Goal: Task Accomplishment & Management: Use online tool/utility

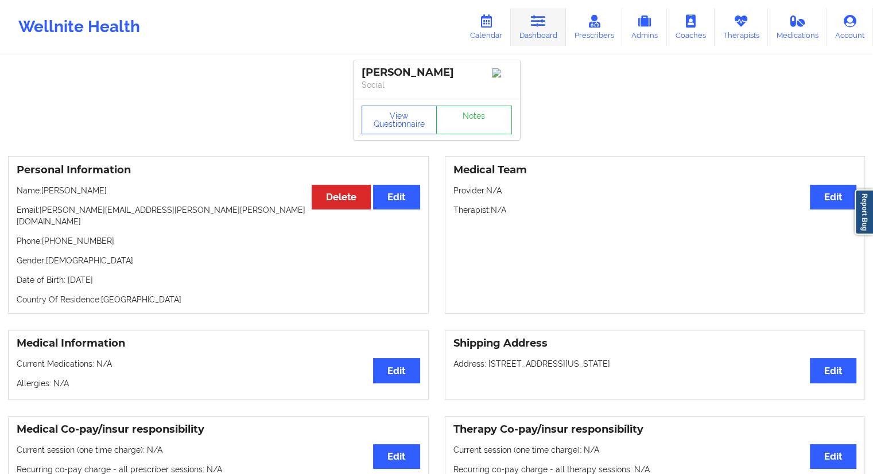
click at [524, 33] on link "Dashboard" at bounding box center [538, 27] width 55 height 38
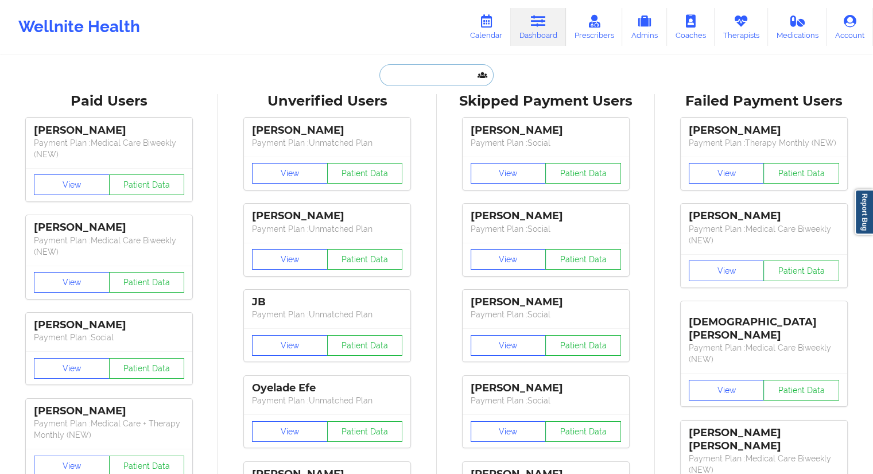
click at [421, 75] on input "text" at bounding box center [436, 75] width 114 height 22
paste input "[PERSON_NAME]"
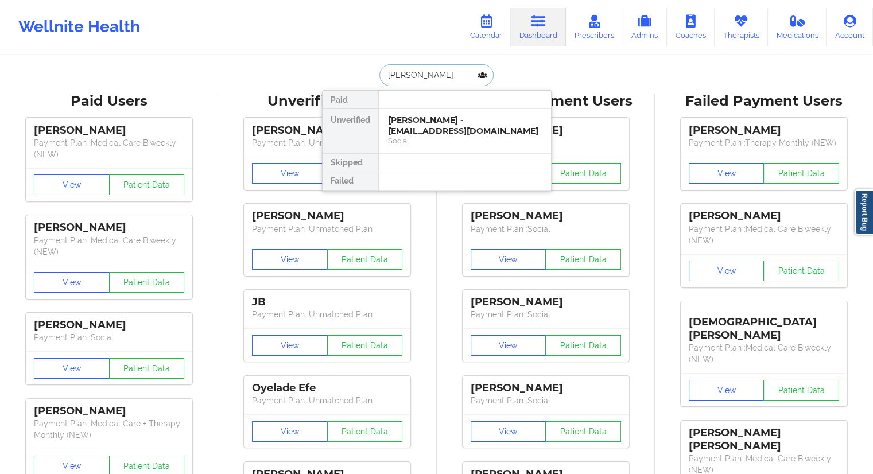
type input "[PERSON_NAME]"
click at [486, 28] on link "Calendar" at bounding box center [486, 27] width 49 height 38
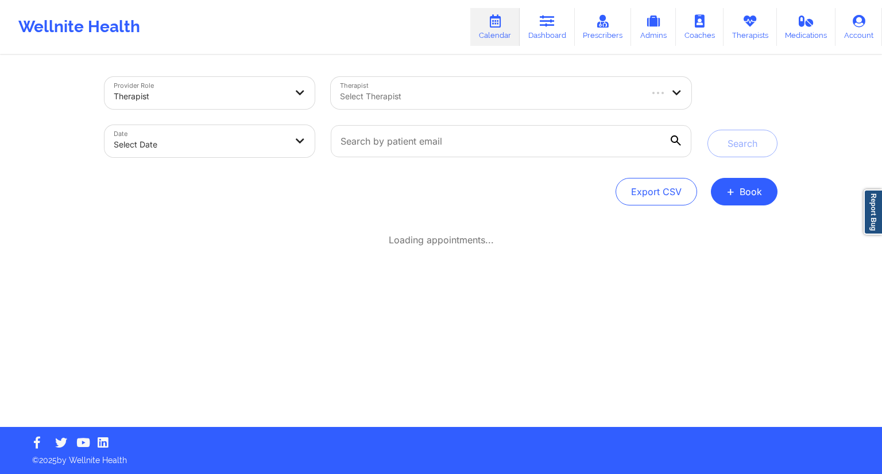
click at [419, 100] on div "Select Therapist" at bounding box center [486, 93] width 311 height 32
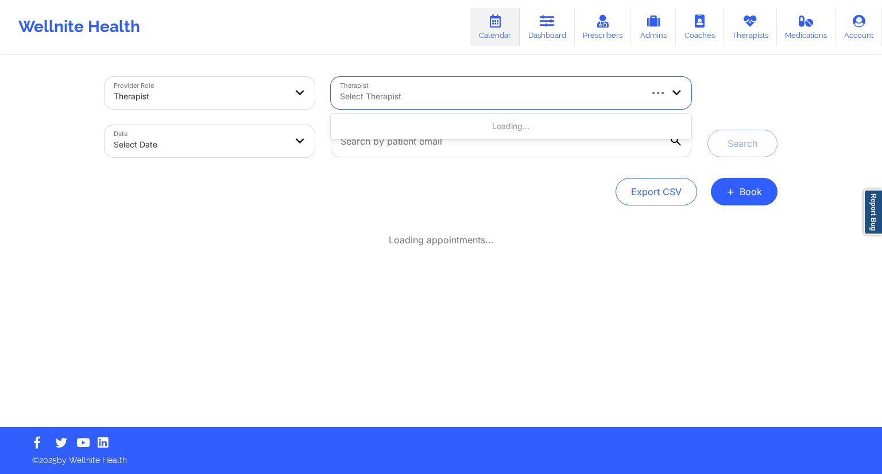
click at [365, 177] on div "Provider Role Therapist Therapist Use Up and Down to choose options, press Ente…" at bounding box center [440, 141] width 673 height 129
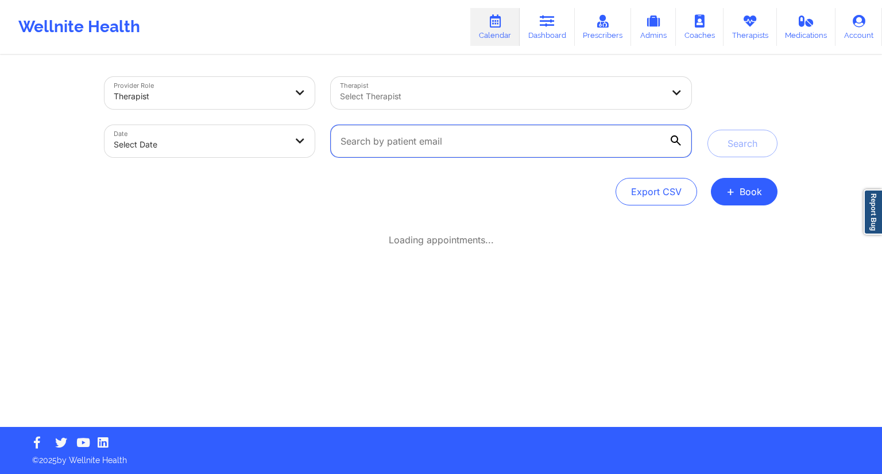
click at [372, 141] on input "text" at bounding box center [511, 141] width 361 height 32
paste input "[EMAIL_ADDRESS][DOMAIN_NAME]"
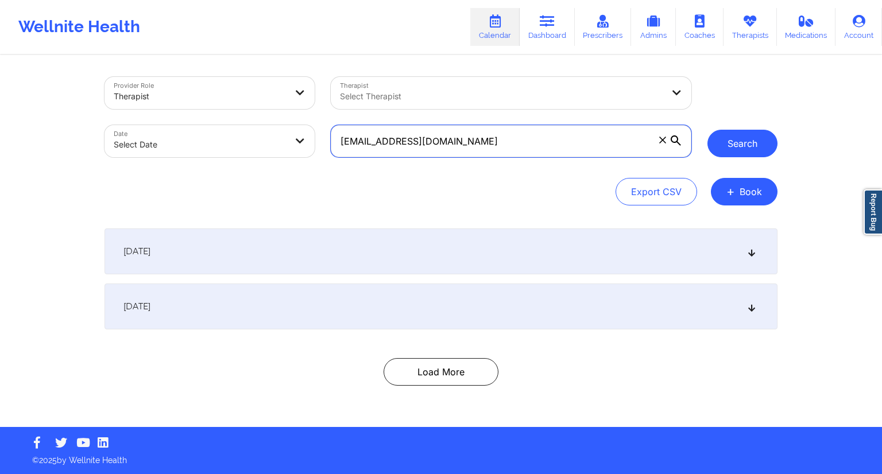
type input "[EMAIL_ADDRESS][DOMAIN_NAME]"
click at [735, 151] on button "Search" at bounding box center [742, 144] width 70 height 28
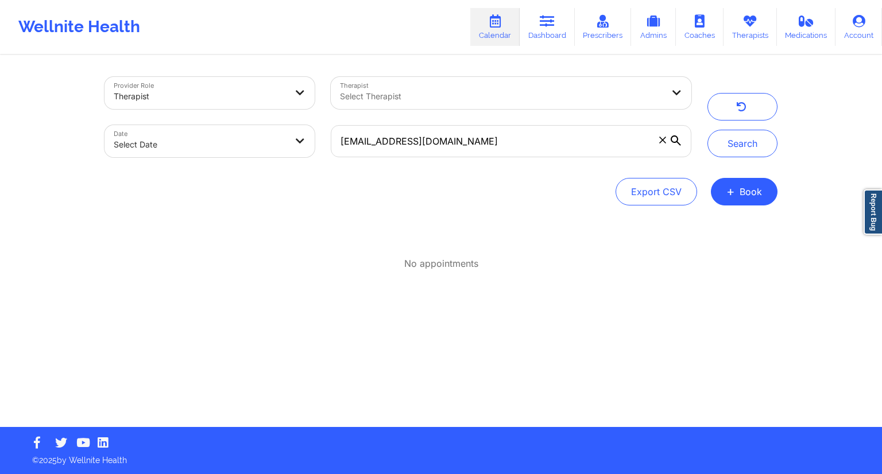
click at [719, 157] on div "Provider Role Therapist Therapist Select Therapist Date Select Date [EMAIL_ADDR…" at bounding box center [440, 117] width 689 height 96
click at [730, 150] on button "Search" at bounding box center [742, 144] width 70 height 28
click at [440, 145] on input "[EMAIL_ADDRESS][DOMAIN_NAME]" at bounding box center [511, 141] width 361 height 32
click at [533, 26] on link "Dashboard" at bounding box center [547, 27] width 55 height 38
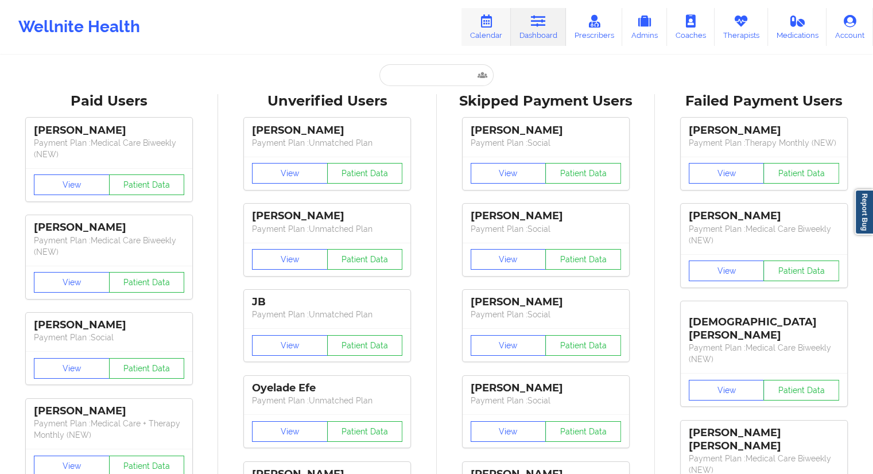
click at [486, 29] on link "Calendar" at bounding box center [486, 27] width 49 height 38
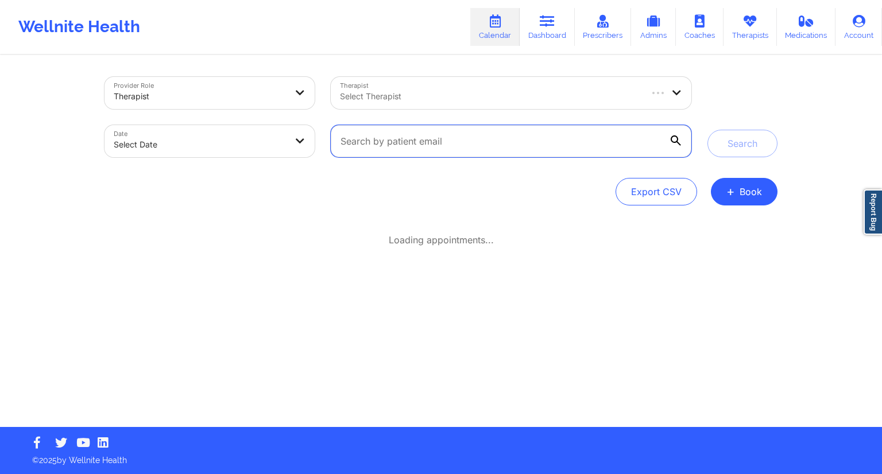
click at [369, 149] on input "text" at bounding box center [511, 141] width 361 height 32
paste input "[PERSON_NAME]"
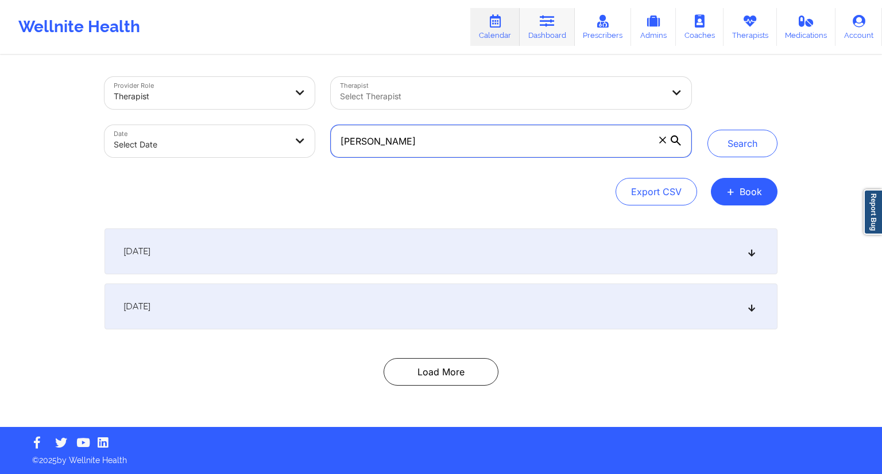
type input "[PERSON_NAME]"
click at [536, 29] on link "Dashboard" at bounding box center [547, 27] width 55 height 38
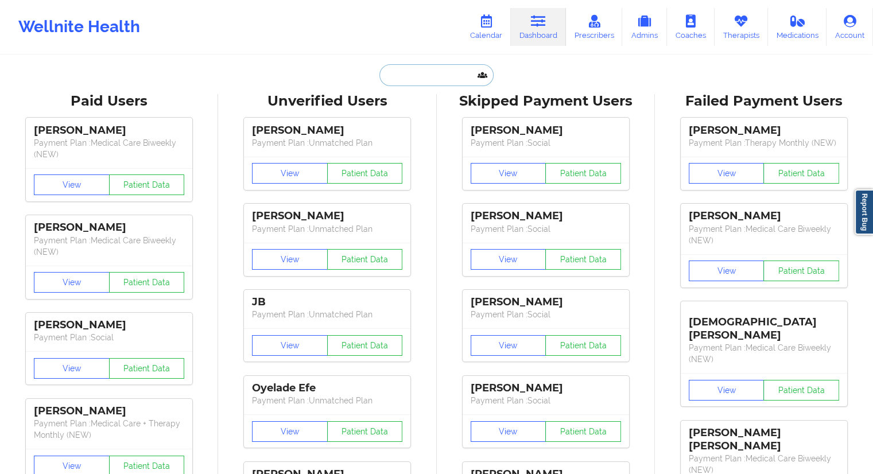
click at [381, 82] on input "text" at bounding box center [436, 75] width 114 height 22
paste input "[PERSON_NAME]"
type input "[PERSON_NAME]"
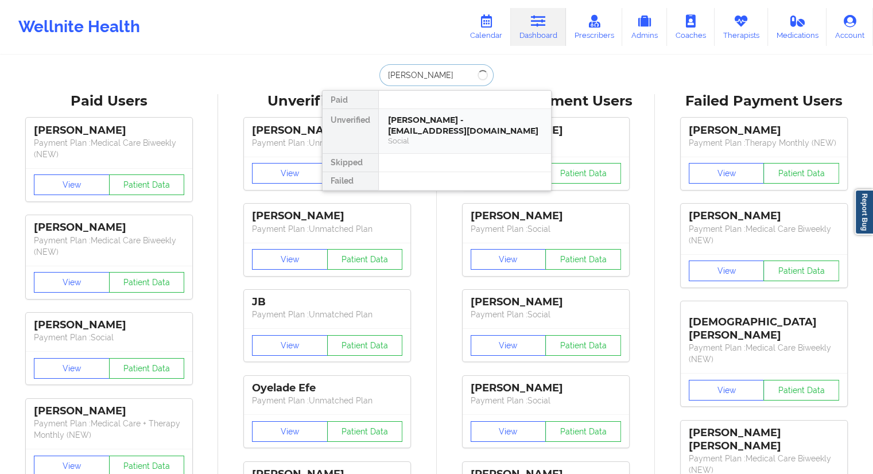
click at [425, 110] on div "[PERSON_NAME] - [EMAIL_ADDRESS][DOMAIN_NAME] Social" at bounding box center [465, 131] width 172 height 44
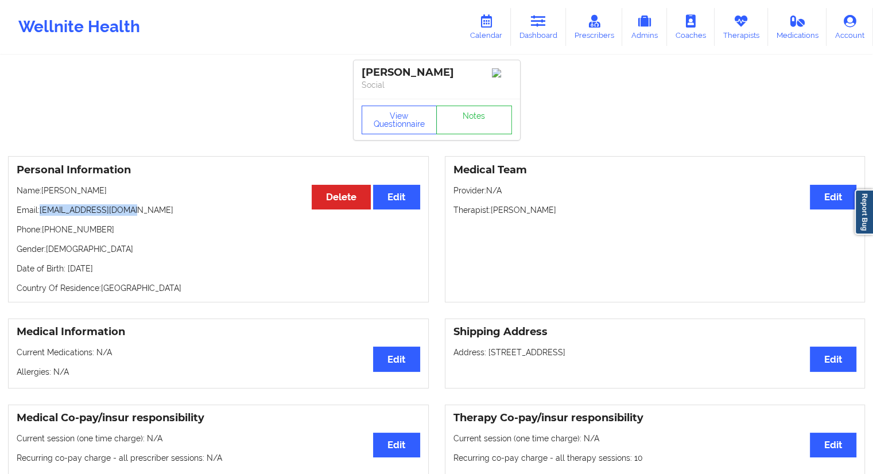
drag, startPoint x: 126, startPoint y: 216, endPoint x: 40, endPoint y: 215, distance: 86.1
click at [40, 215] on p "Email: [EMAIL_ADDRESS][DOMAIN_NAME]" at bounding box center [219, 209] width 404 height 11
copy p "[EMAIL_ADDRESS][DOMAIN_NAME]"
click at [528, 35] on link "Dashboard" at bounding box center [538, 27] width 55 height 38
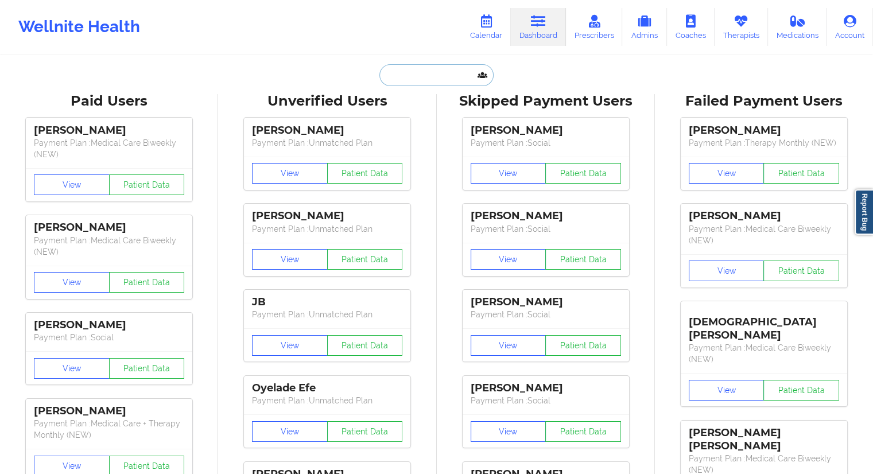
click at [423, 78] on input "text" at bounding box center [436, 75] width 114 height 22
paste input "[EMAIL_ADDRESS][DOMAIN_NAME]"
type input "[EMAIL_ADDRESS][DOMAIN_NAME]"
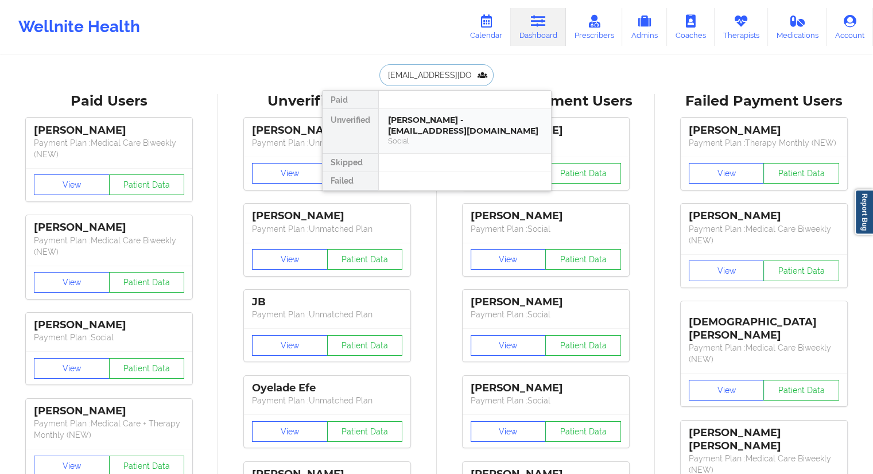
click at [426, 115] on div "[PERSON_NAME] - [EMAIL_ADDRESS][DOMAIN_NAME]" at bounding box center [465, 125] width 154 height 21
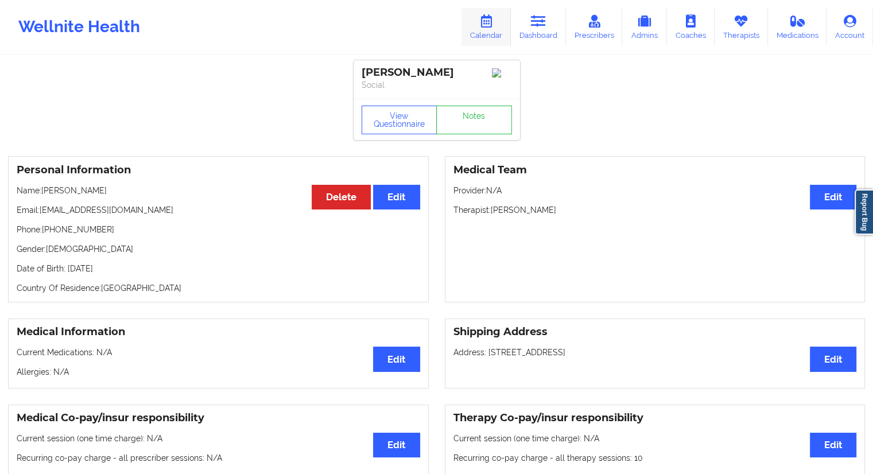
click at [487, 32] on link "Calendar" at bounding box center [486, 27] width 49 height 38
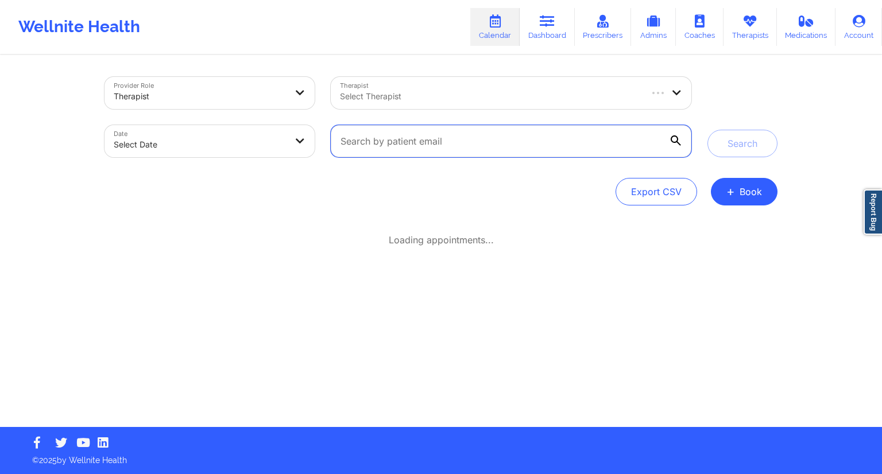
click at [395, 141] on input "text" at bounding box center [511, 141] width 361 height 32
paste input "[EMAIL_ADDRESS][DOMAIN_NAME]"
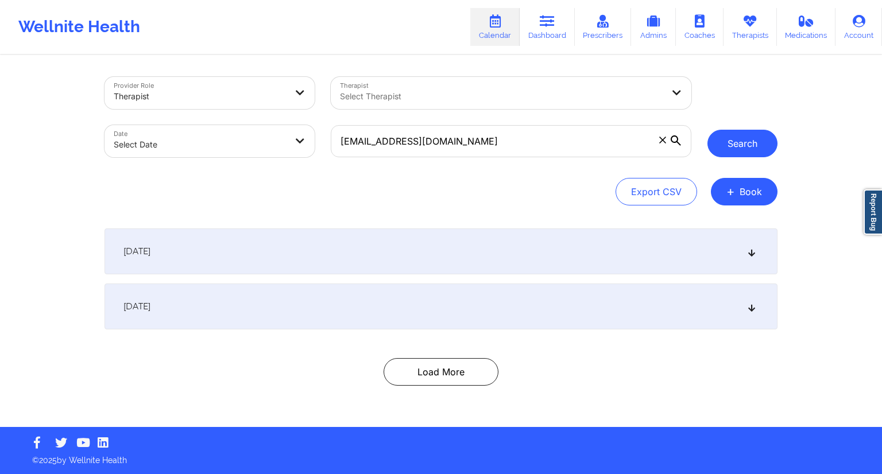
click at [731, 149] on button "Search" at bounding box center [742, 144] width 70 height 28
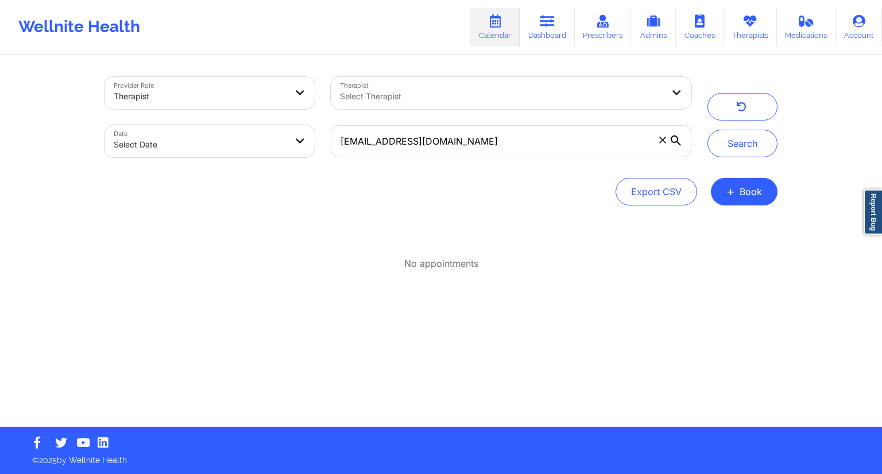
click at [730, 165] on div "Provider Role Therapist Therapist Select Therapist Date Select Date [EMAIL_ADDR…" at bounding box center [440, 117] width 689 height 96
click at [722, 153] on button "Search" at bounding box center [742, 144] width 70 height 28
drag, startPoint x: 483, startPoint y: 150, endPoint x: 286, endPoint y: 161, distance: 197.2
click at [287, 161] on div "Provider Role Therapist Therapist Select Therapist Date Select Date [EMAIL_ADDR…" at bounding box center [397, 117] width 603 height 96
click at [743, 149] on button "Search" at bounding box center [742, 144] width 70 height 28
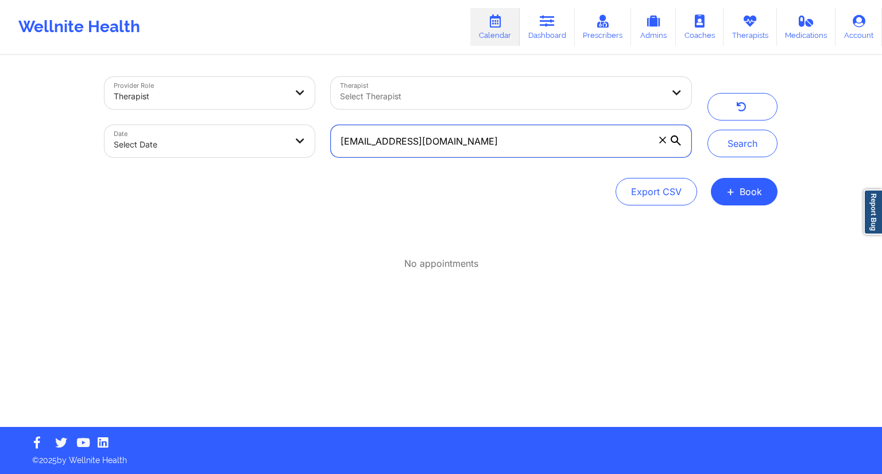
click at [507, 145] on input "[EMAIL_ADDRESS][DOMAIN_NAME]" at bounding box center [511, 141] width 361 height 32
paste input "[PERSON_NAME]"
type input "[PERSON_NAME][EMAIL_ADDRESS][DOMAIN_NAME]"
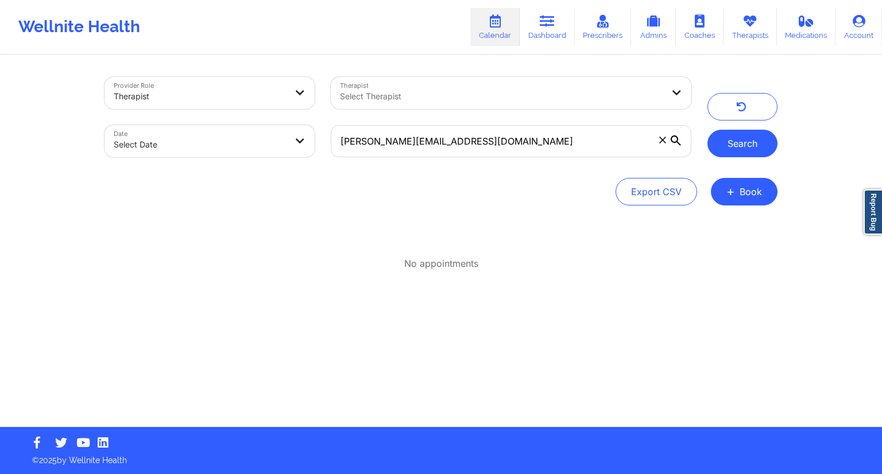
click at [734, 147] on button "Search" at bounding box center [742, 144] width 70 height 28
click at [529, 34] on link "Dashboard" at bounding box center [547, 27] width 55 height 38
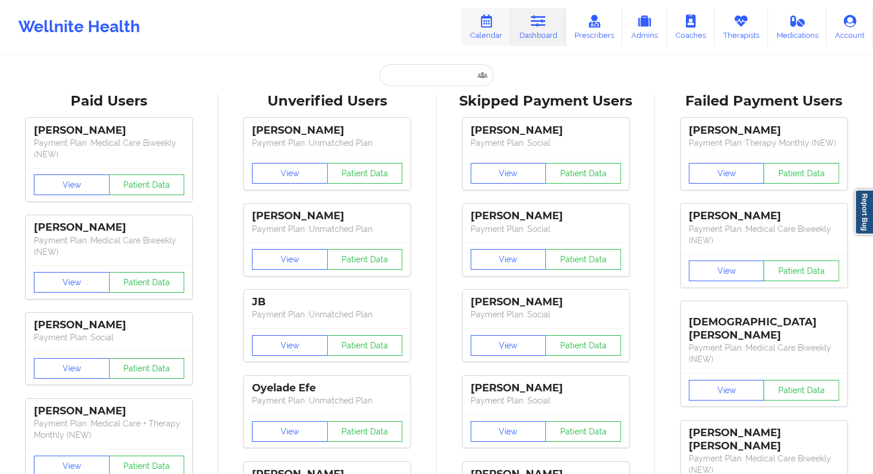
click at [482, 38] on link "Calendar" at bounding box center [486, 27] width 49 height 38
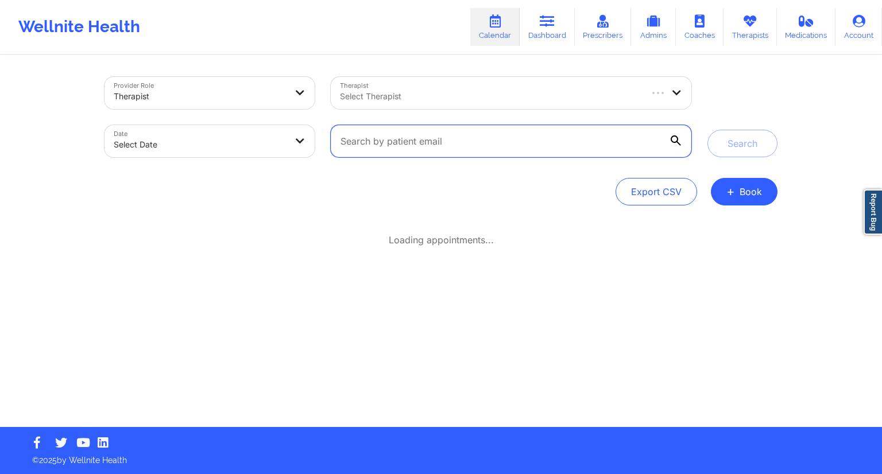
click at [567, 144] on input "text" at bounding box center [511, 141] width 361 height 32
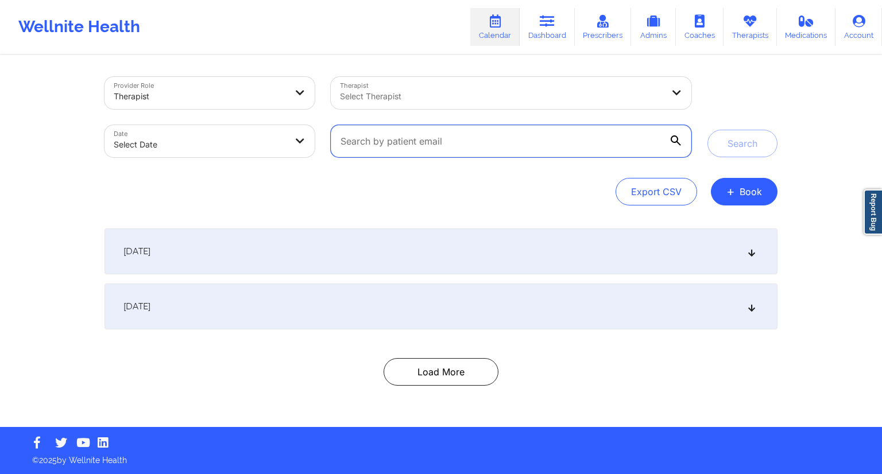
paste input "[PERSON_NAME][EMAIL_ADDRESS][DOMAIN_NAME]"
type input "[PERSON_NAME][EMAIL_ADDRESS][DOMAIN_NAME]"
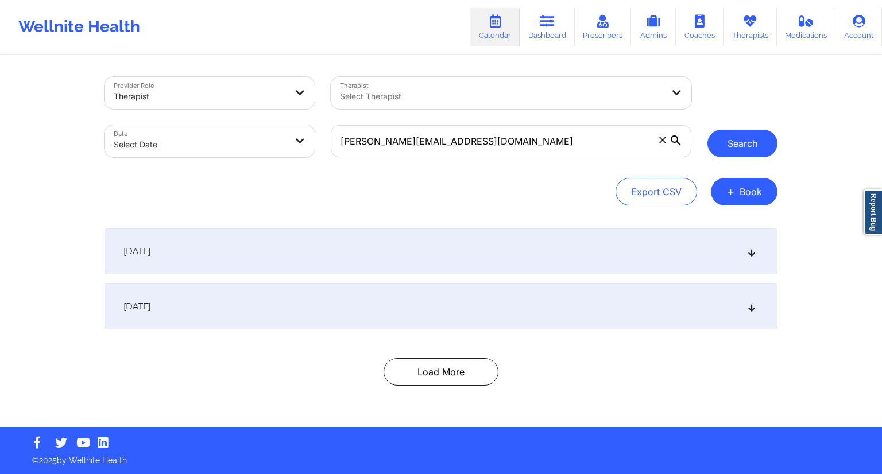
click at [726, 155] on button "Search" at bounding box center [742, 144] width 70 height 28
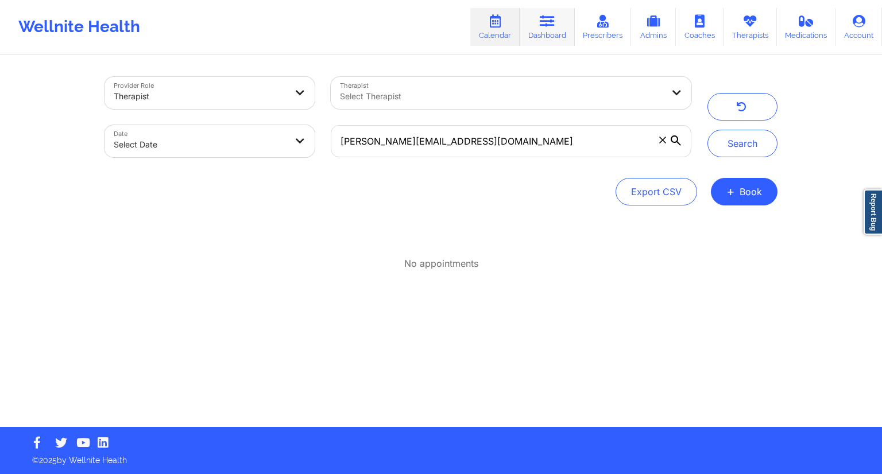
click at [544, 34] on link "Dashboard" at bounding box center [547, 27] width 55 height 38
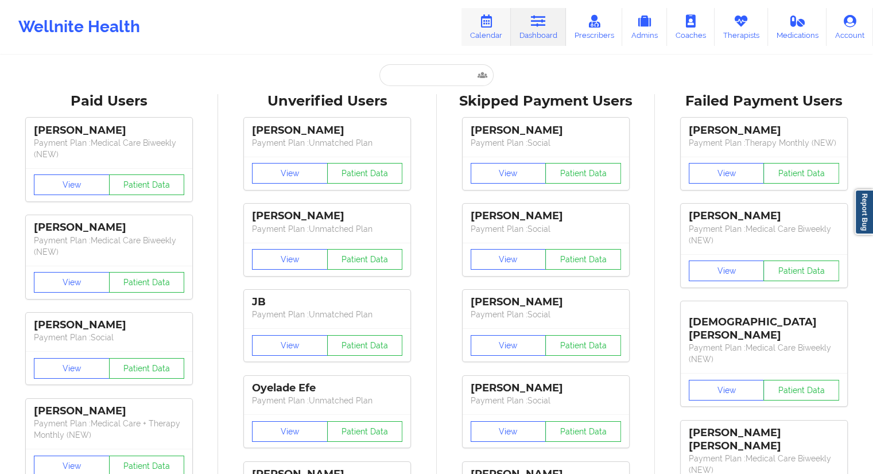
click at [492, 27] on icon at bounding box center [486, 21] width 15 height 13
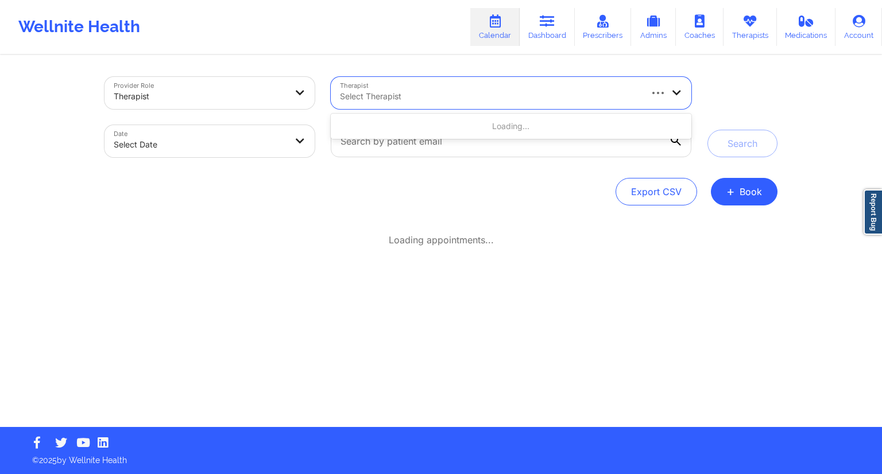
click at [401, 99] on div at bounding box center [490, 97] width 300 height 14
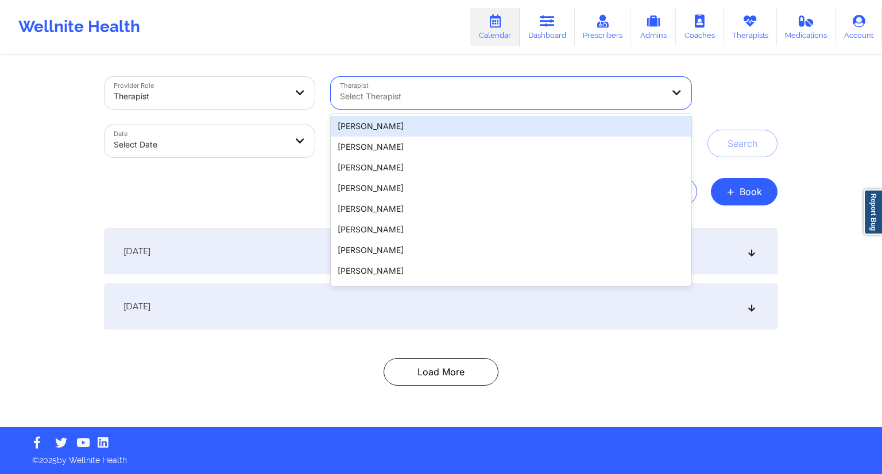
click at [743, 82] on div "Search" at bounding box center [742, 117] width 70 height 80
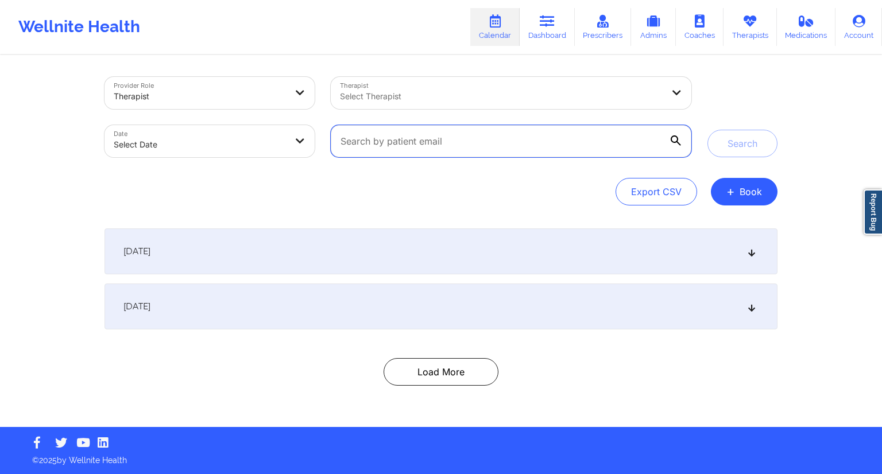
click at [415, 125] on input "text" at bounding box center [511, 141] width 361 height 32
paste input "[PERSON_NAME][EMAIL_ADDRESS][DOMAIN_NAME]"
type input "[PERSON_NAME][EMAIL_ADDRESS][DOMAIN_NAME]"
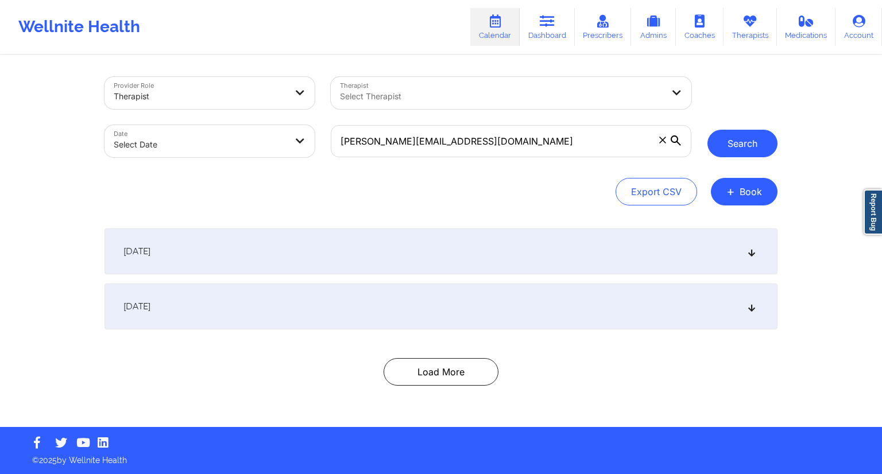
click at [750, 144] on button "Search" at bounding box center [742, 144] width 70 height 28
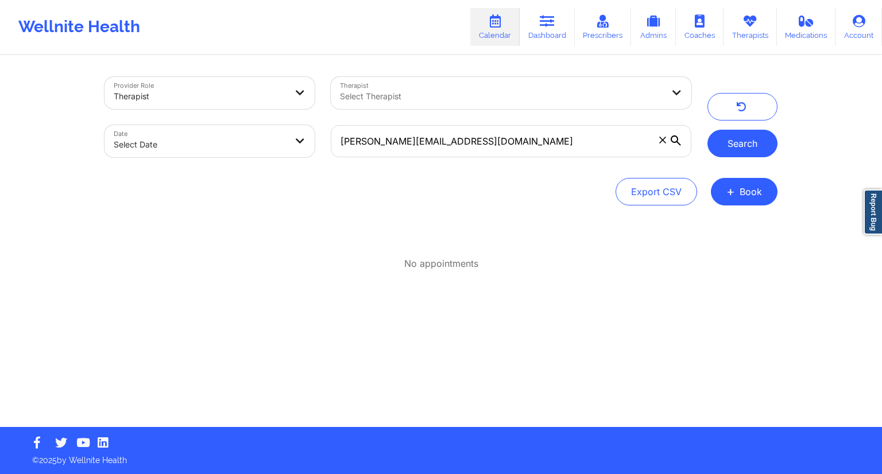
click at [726, 141] on button "Search" at bounding box center [742, 144] width 70 height 28
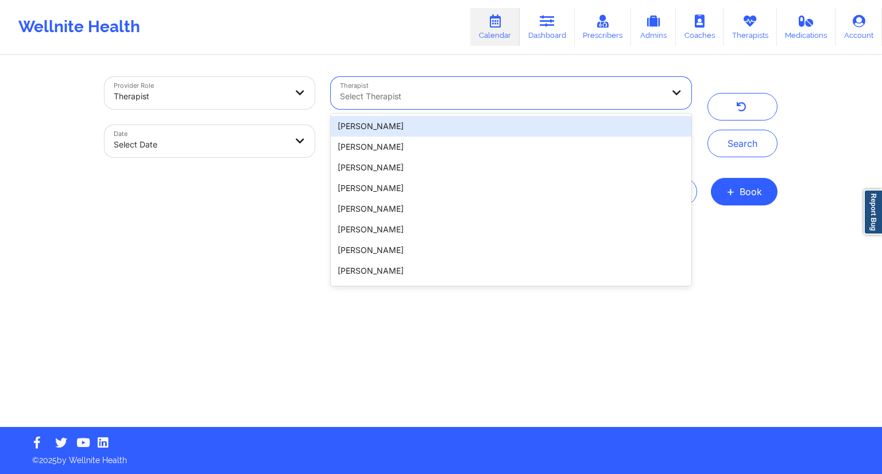
click at [402, 99] on div at bounding box center [501, 97] width 323 height 14
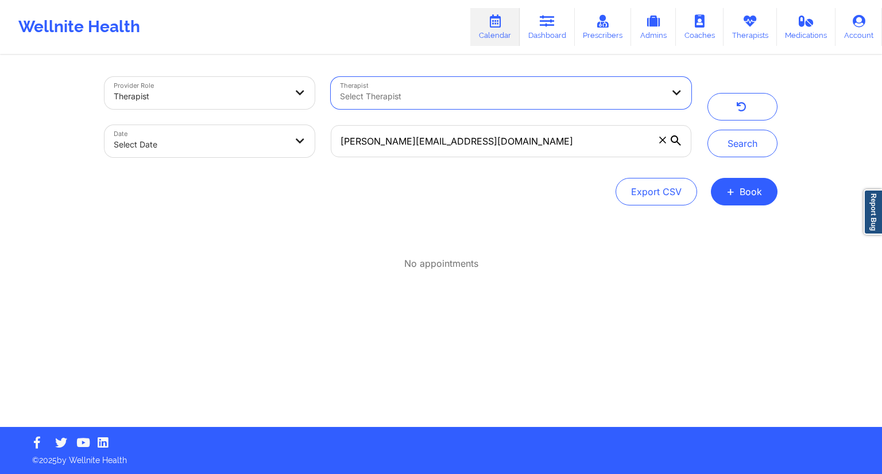
drag, startPoint x: 620, startPoint y: 134, endPoint x: 742, endPoint y: 177, distance: 129.6
click at [737, 168] on div "Provider Role Therapist Therapist Select Therapist Date Select Date [PERSON_NAM…" at bounding box center [440, 141] width 673 height 129
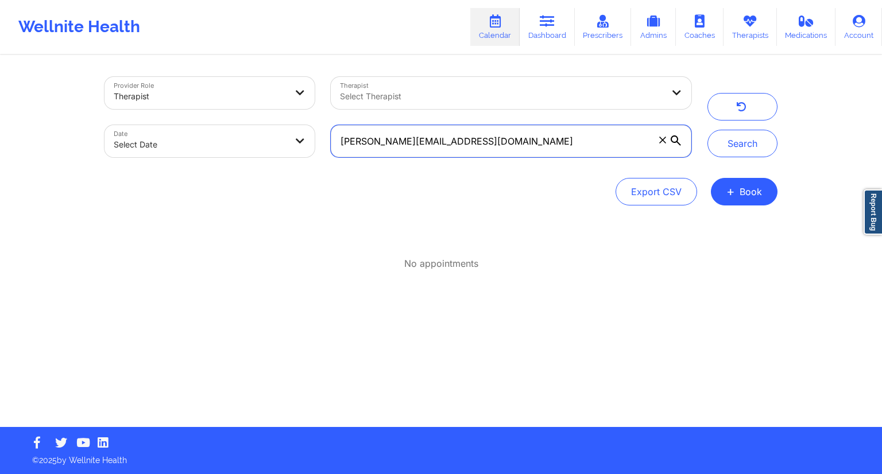
click at [530, 148] on input "[PERSON_NAME][EMAIL_ADDRESS][DOMAIN_NAME]" at bounding box center [511, 141] width 361 height 32
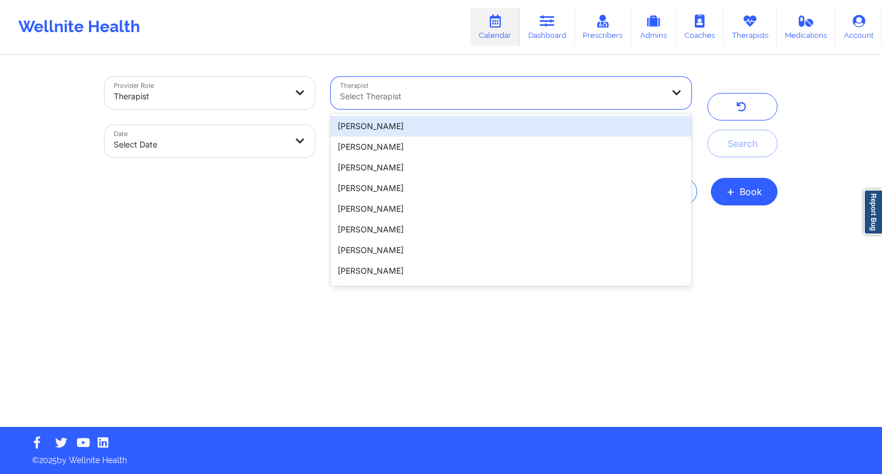
click at [496, 96] on div at bounding box center [501, 97] width 323 height 14
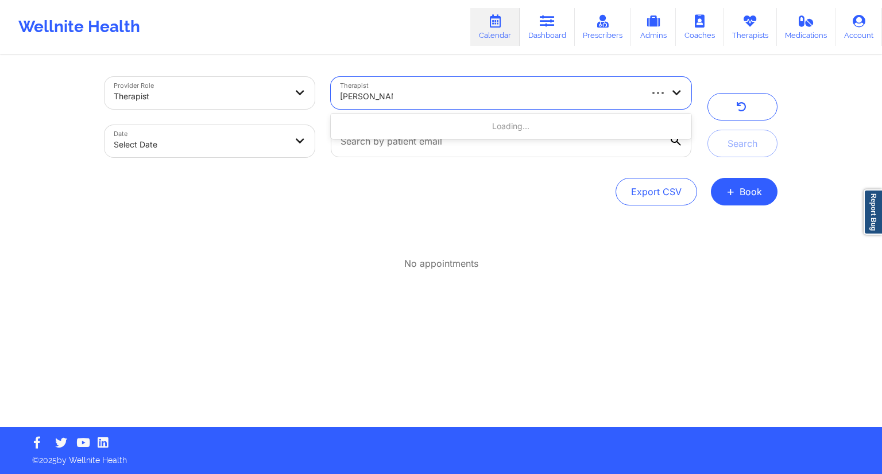
type input "[PERSON_NAME]"
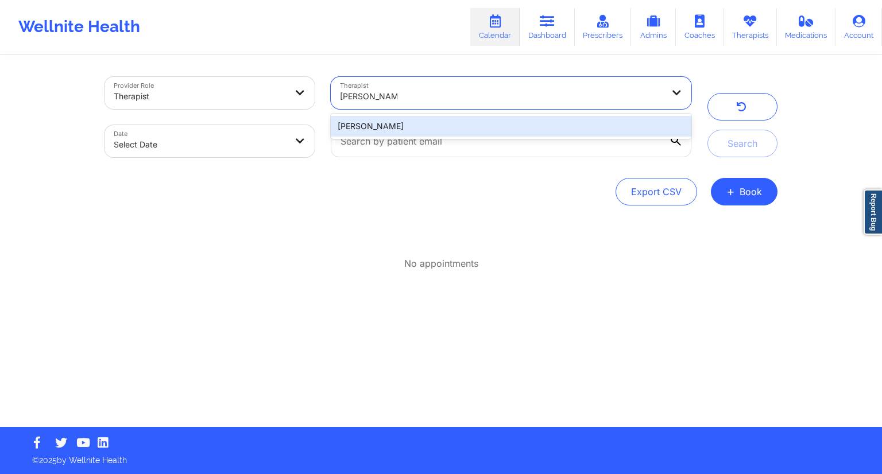
click at [408, 131] on div "[PERSON_NAME]" at bounding box center [511, 126] width 361 height 21
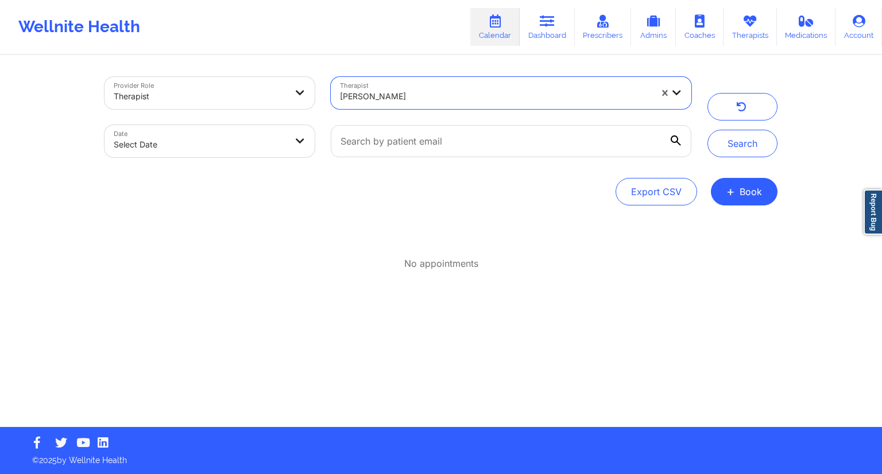
click at [273, 142] on body "Wellnite Health Calendar Dashboard Prescribers Admins Coaches Therapists Medica…" at bounding box center [441, 237] width 882 height 474
select select "2025-8"
select select "2025-9"
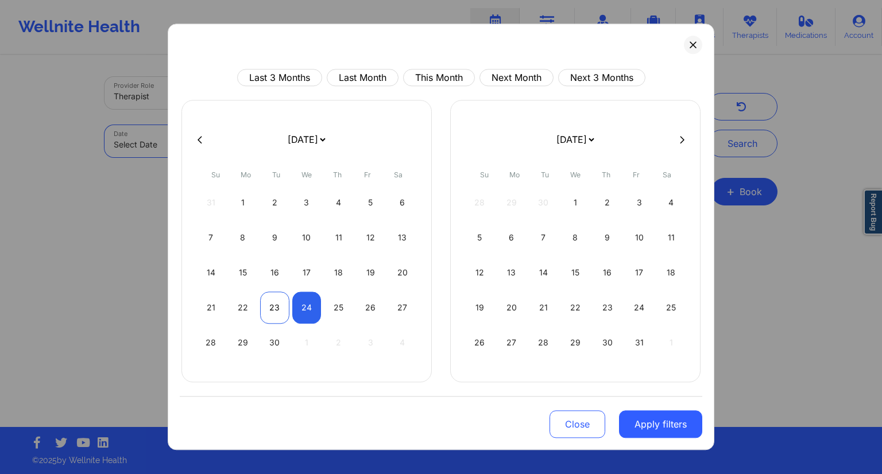
click at [278, 304] on div "23" at bounding box center [274, 308] width 29 height 32
select select "2025-8"
select select "2025-9"
select select "2025-8"
select select "2025-9"
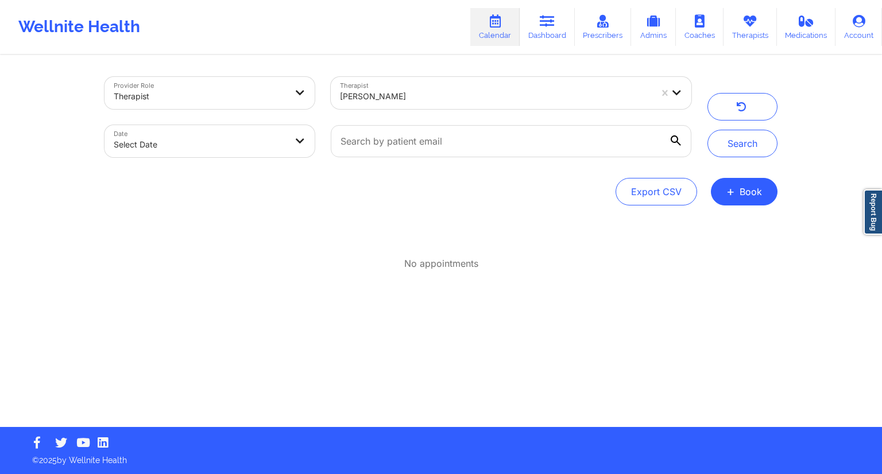
select select "2025-8"
select select "2025-9"
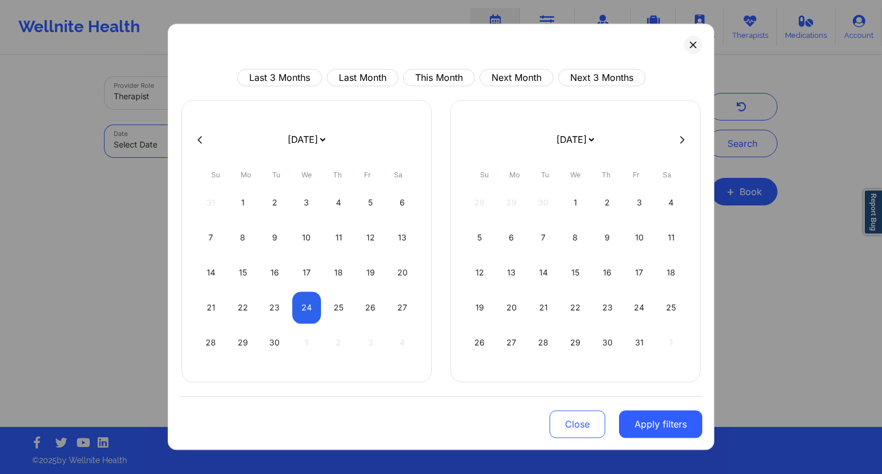
drag, startPoint x: 252, startPoint y: 133, endPoint x: 245, endPoint y: 148, distance: 15.9
click at [251, 131] on body "Wellnite Health Calendar Dashboard Prescribers Admins Coaches Therapists Medica…" at bounding box center [441, 237] width 882 height 474
click at [278, 302] on div "23" at bounding box center [274, 308] width 29 height 32
select select "2025-8"
select select "2025-9"
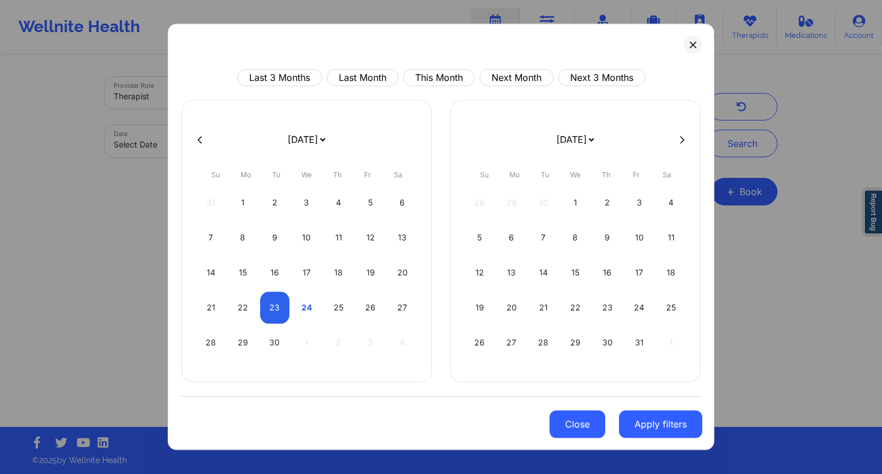
select select "2025-8"
select select "2025-9"
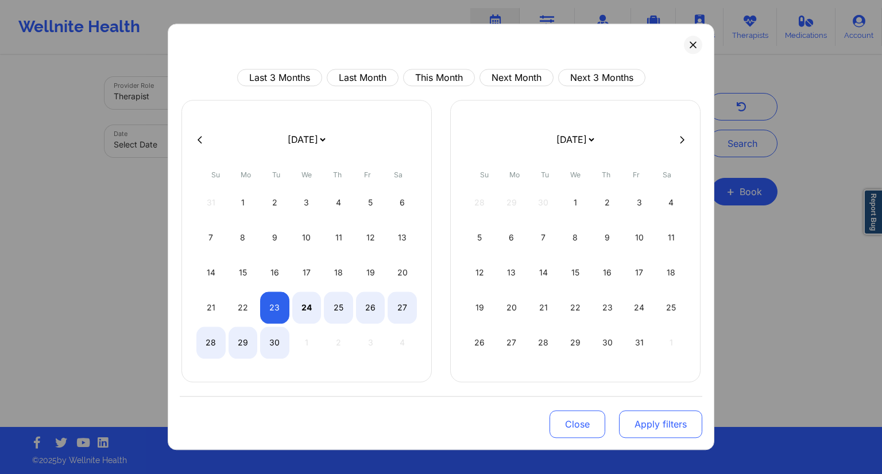
click at [638, 421] on button "Apply filters" at bounding box center [660, 424] width 83 height 28
select select "2025-8"
select select "2025-9"
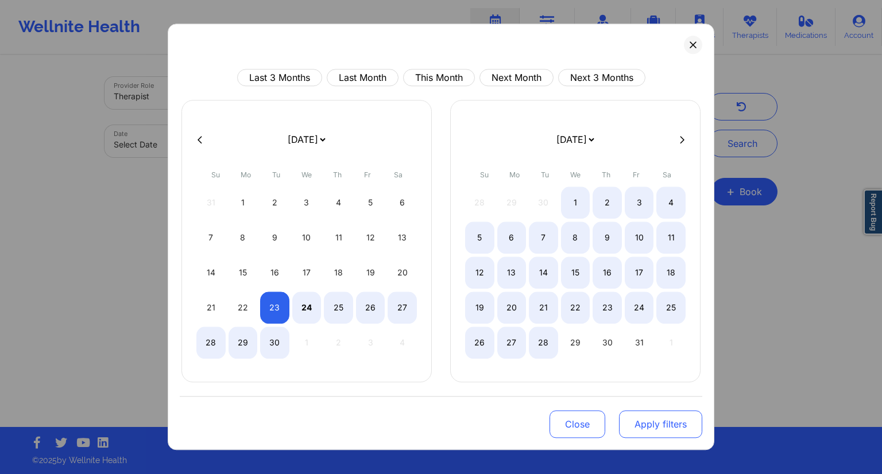
click at [647, 423] on button "Apply filters" at bounding box center [660, 424] width 83 height 28
click at [672, 425] on button "Apply filters" at bounding box center [660, 424] width 83 height 28
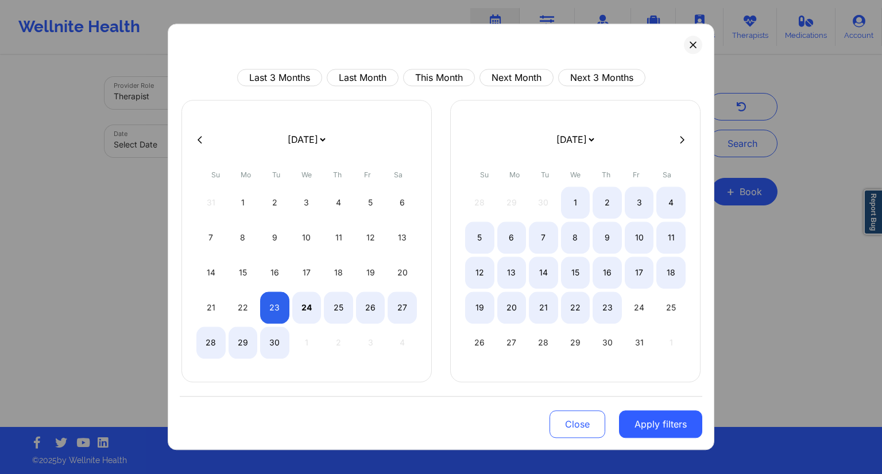
select select "2025-8"
select select "2025-9"
click at [654, 424] on button "Apply filters" at bounding box center [660, 424] width 83 height 28
select select "2025-8"
select select "2025-9"
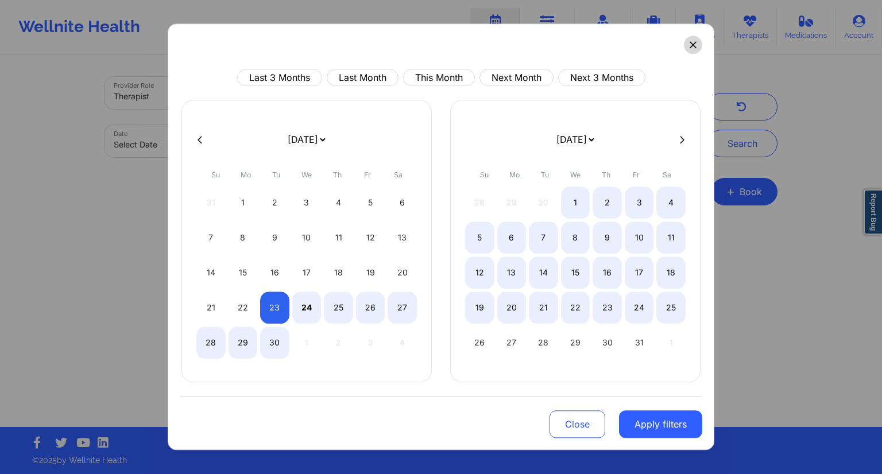
click at [693, 45] on icon at bounding box center [692, 45] width 6 height 6
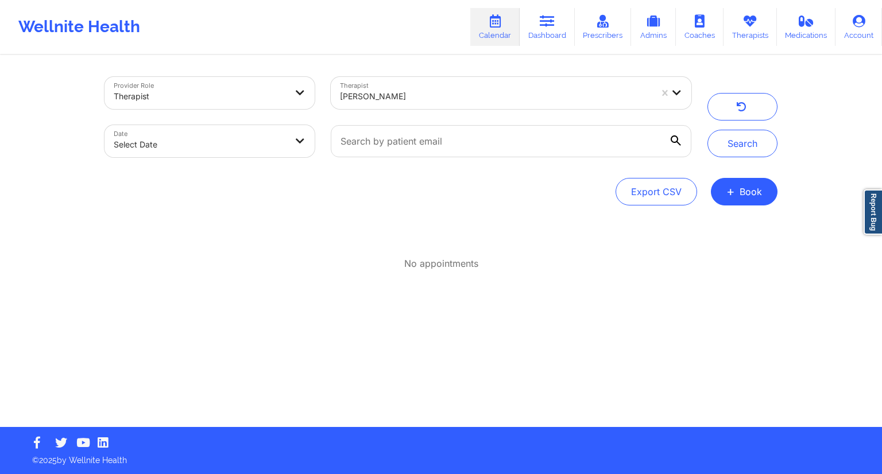
click at [289, 140] on body "Wellnite Health Calendar Dashboard Prescribers Admins Coaches Therapists Medica…" at bounding box center [441, 237] width 882 height 474
select select "2025-8"
select select "2025-9"
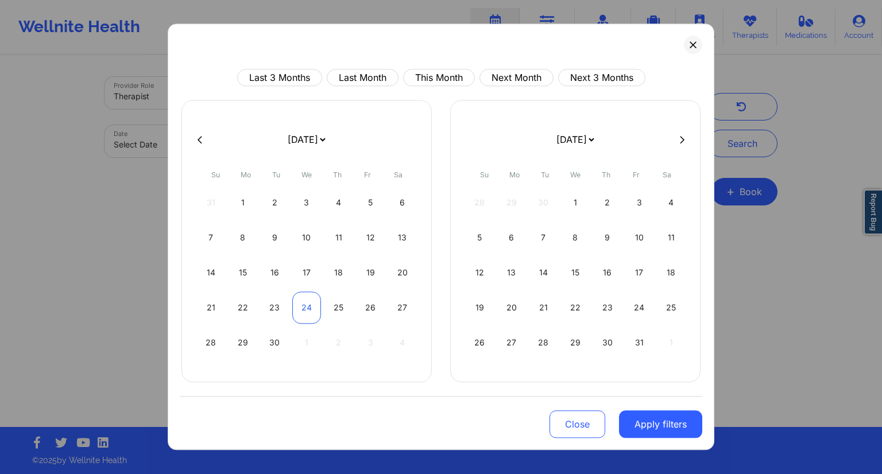
click at [307, 304] on div "24" at bounding box center [306, 308] width 29 height 32
select select "2025-8"
select select "2025-9"
select select "2025-8"
select select "2025-9"
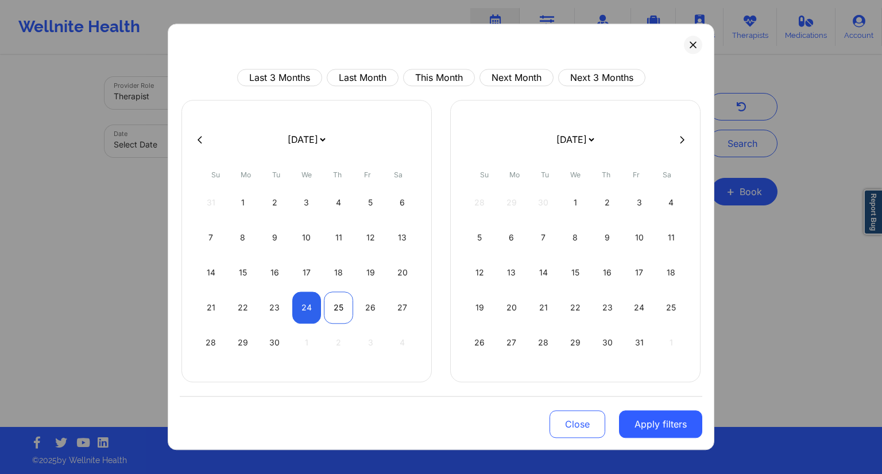
click at [331, 308] on div "25" at bounding box center [338, 308] width 29 height 32
select select "2025-8"
select select "2025-9"
drag, startPoint x: 669, startPoint y: 431, endPoint x: 665, endPoint y: 436, distance: 6.1
click at [671, 433] on button "Apply filters" at bounding box center [660, 424] width 83 height 28
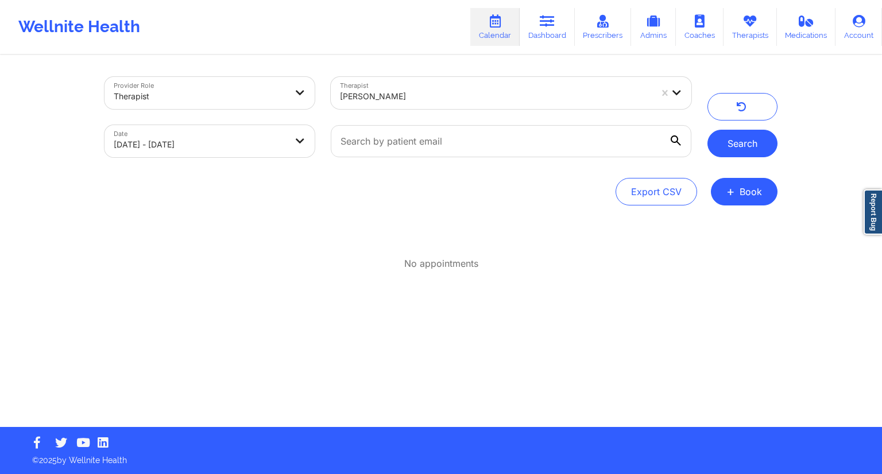
click at [738, 150] on button "Search" at bounding box center [742, 144] width 70 height 28
click at [184, 137] on body "Wellnite Health Calendar Dashboard Prescribers Admins Coaches Therapists Medica…" at bounding box center [441, 237] width 882 height 474
select select "2025-8"
select select "2025-9"
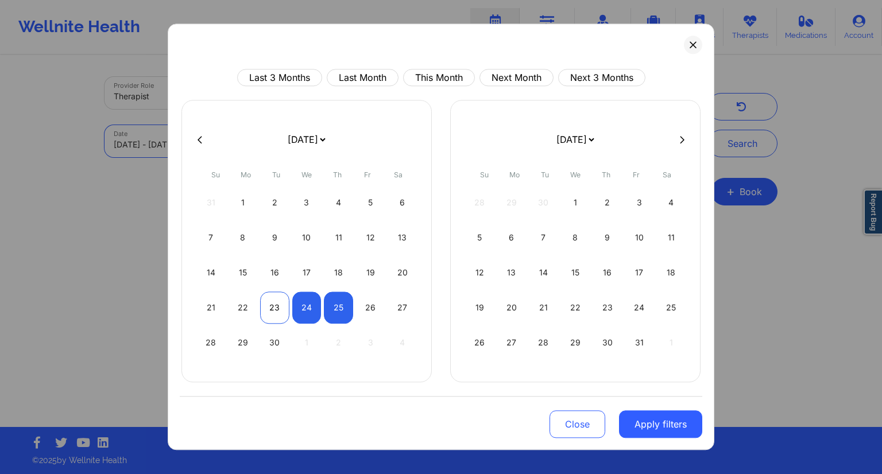
click at [271, 305] on div "23" at bounding box center [274, 308] width 29 height 32
select select "2025-8"
select select "2025-9"
select select "2025-8"
select select "2025-9"
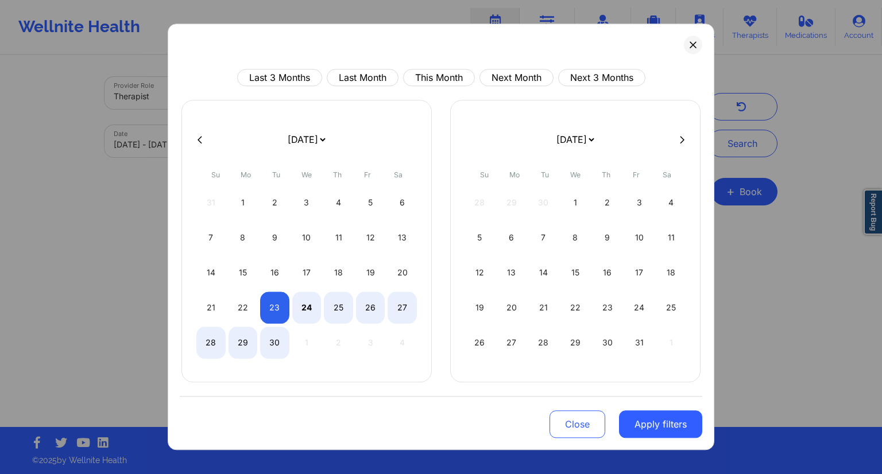
select select "2025-8"
select select "2025-9"
select select "2025-8"
select select "2025-9"
click at [275, 342] on div "30" at bounding box center [274, 343] width 29 height 32
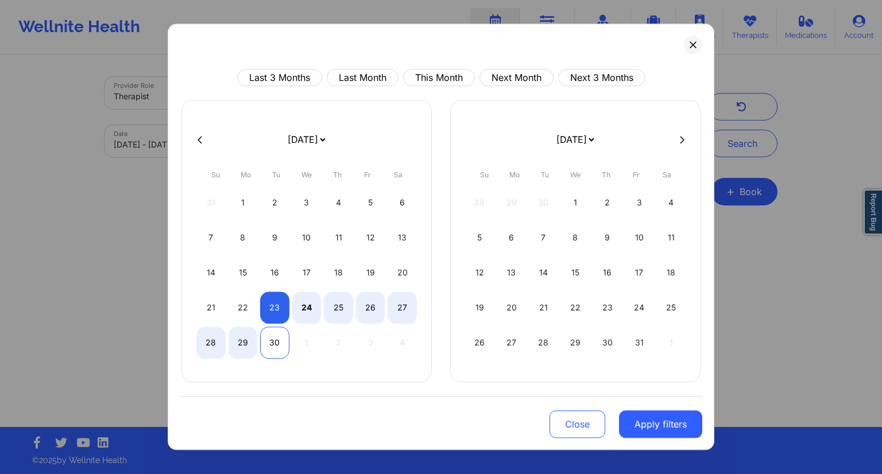
select select "2025-8"
select select "2025-9"
click at [648, 424] on button "Apply filters" at bounding box center [660, 424] width 83 height 28
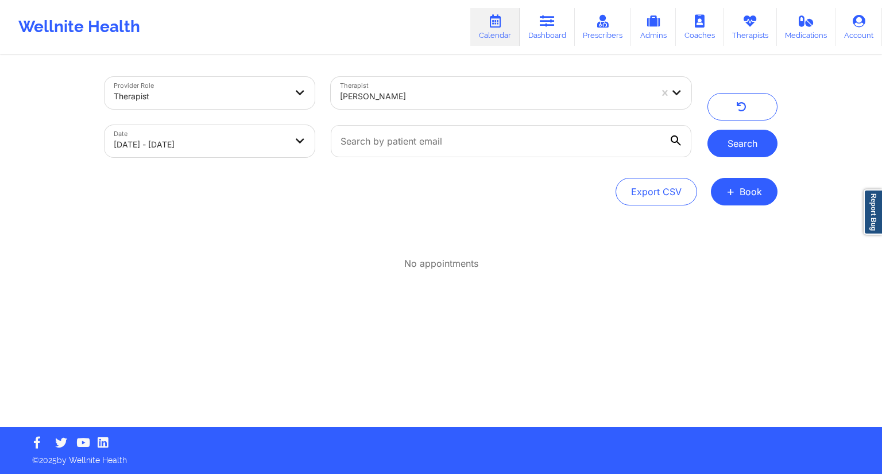
click at [739, 138] on button "Search" at bounding box center [742, 144] width 70 height 28
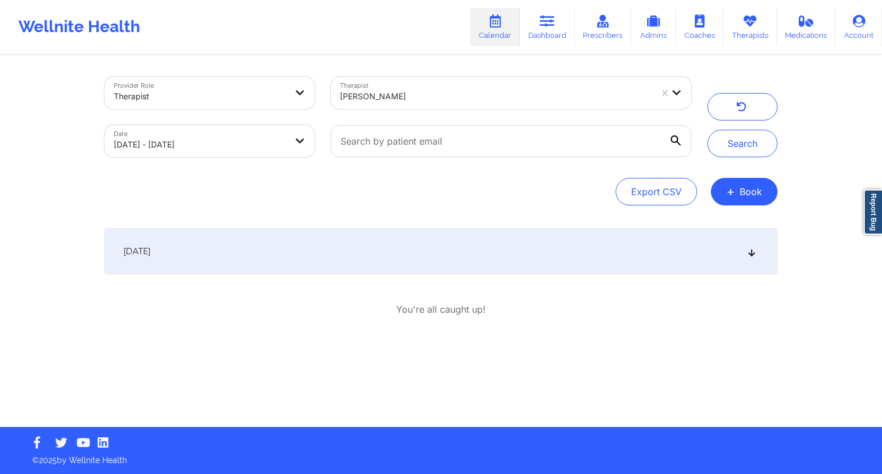
click at [359, 269] on div "[DATE]" at bounding box center [440, 251] width 673 height 46
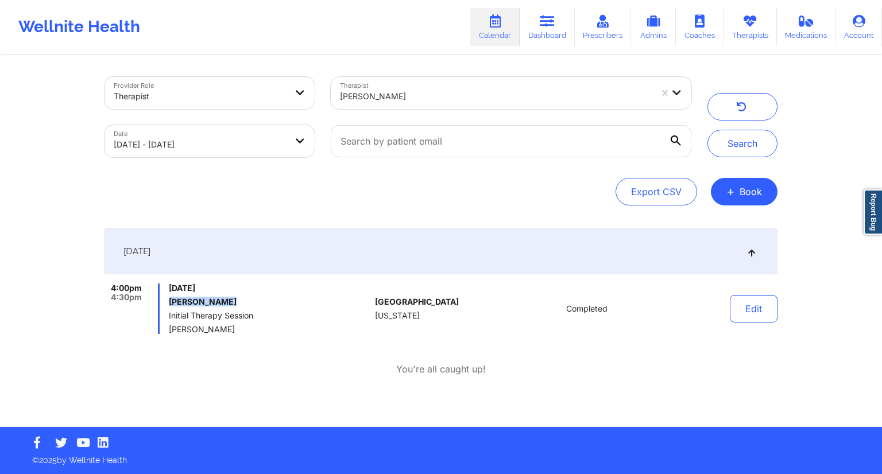
drag, startPoint x: 263, startPoint y: 300, endPoint x: 168, endPoint y: 301, distance: 95.3
click at [168, 301] on div "4:00pm 4:30pm [DATE] [PERSON_NAME] Initial Therapy Session [PERSON_NAME]" at bounding box center [237, 309] width 266 height 51
copy h6 "[PERSON_NAME]"
click at [555, 28] on link "Dashboard" at bounding box center [547, 27] width 55 height 38
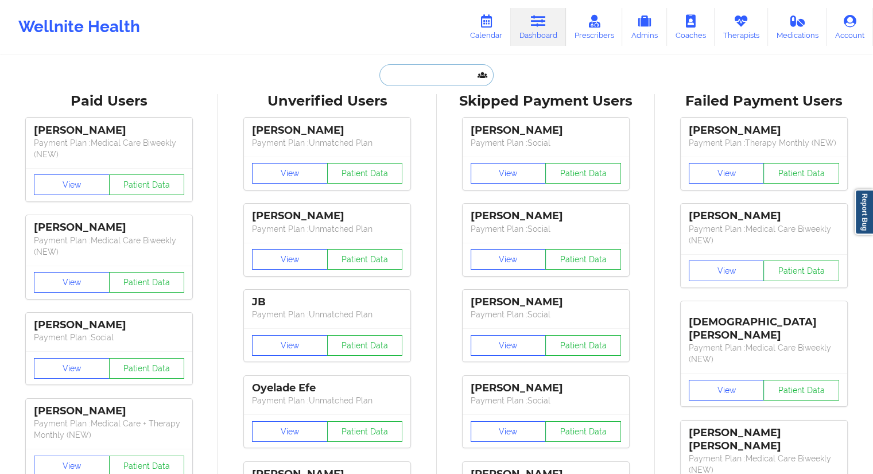
click at [410, 68] on input "text" at bounding box center [436, 75] width 114 height 22
paste input "[PERSON_NAME]"
type input "[PERSON_NAME]"
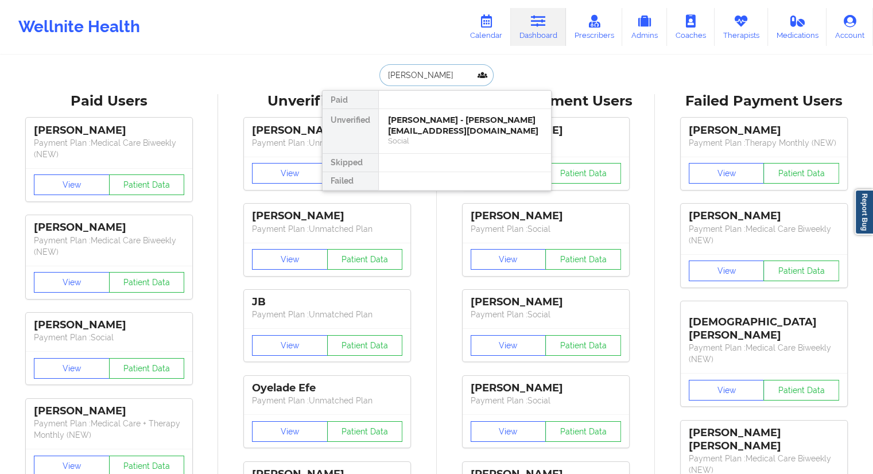
click at [420, 128] on div "[PERSON_NAME] - [PERSON_NAME][EMAIL_ADDRESS][DOMAIN_NAME]" at bounding box center [465, 125] width 154 height 21
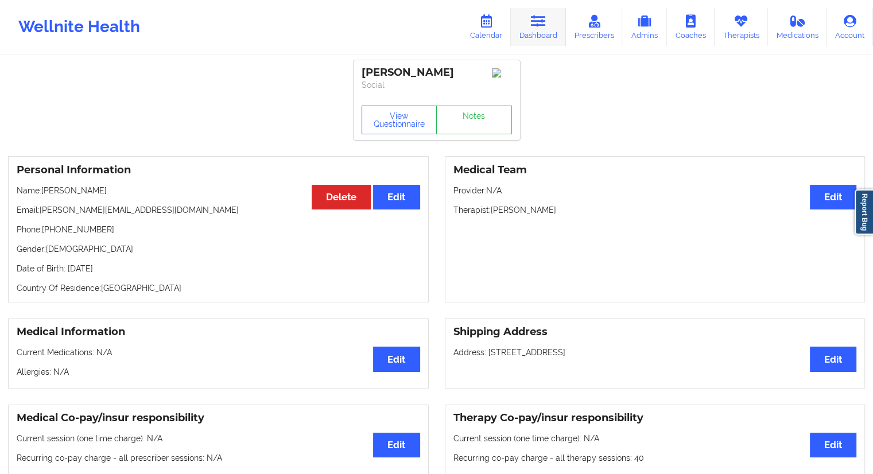
click at [525, 28] on link "Dashboard" at bounding box center [538, 27] width 55 height 38
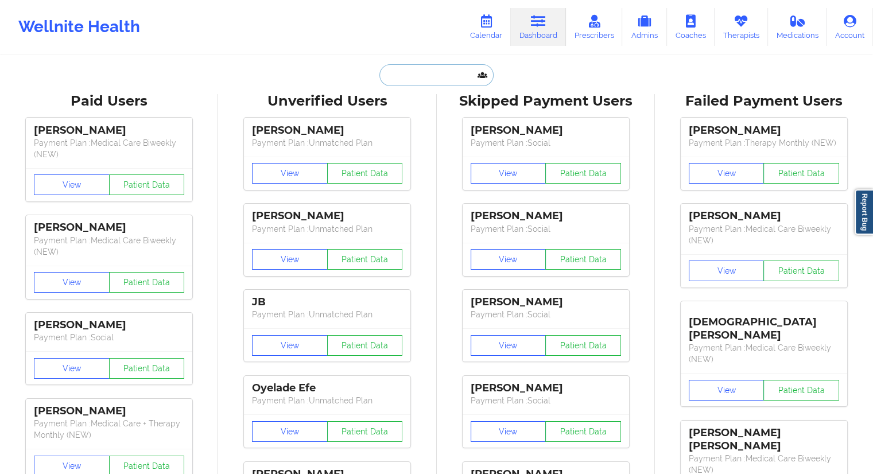
click at [402, 76] on input "text" at bounding box center [436, 75] width 114 height 22
paste input "[PERSON_NAME]"
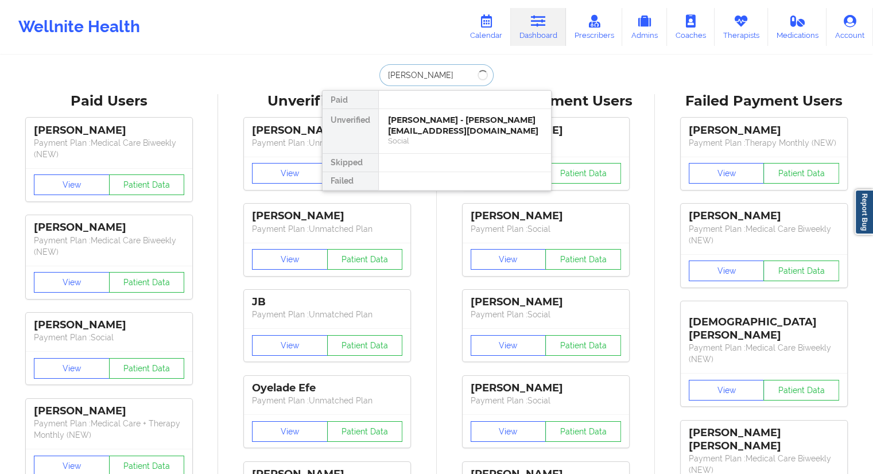
click at [413, 79] on input "[PERSON_NAME]" at bounding box center [436, 75] width 114 height 22
click at [466, 74] on input "[PERSON_NAME]" at bounding box center [436, 75] width 114 height 22
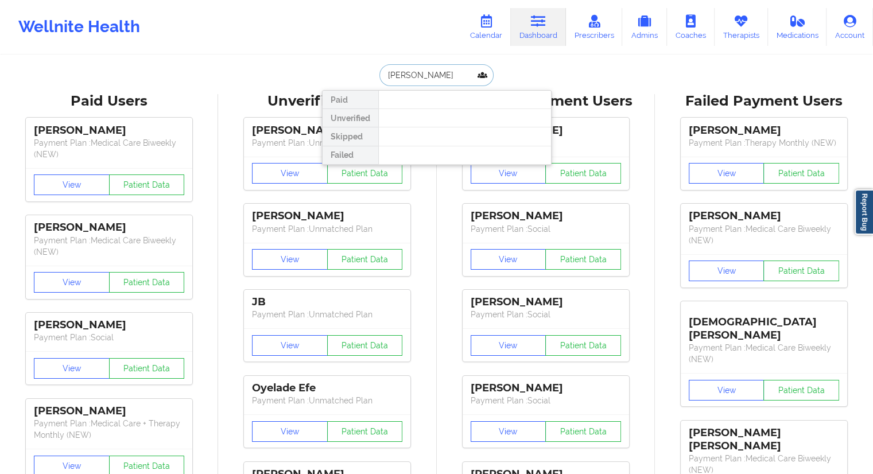
click at [410, 77] on input "[PERSON_NAME]" at bounding box center [436, 75] width 114 height 22
click at [389, 84] on input "[PERSON_NAME]" at bounding box center [436, 75] width 114 height 22
click at [382, 79] on input "[PERSON_NAME]" at bounding box center [436, 75] width 114 height 22
click at [449, 74] on input "[PERSON_NAME]" at bounding box center [436, 75] width 114 height 22
type input "[PERSON_NAME]"
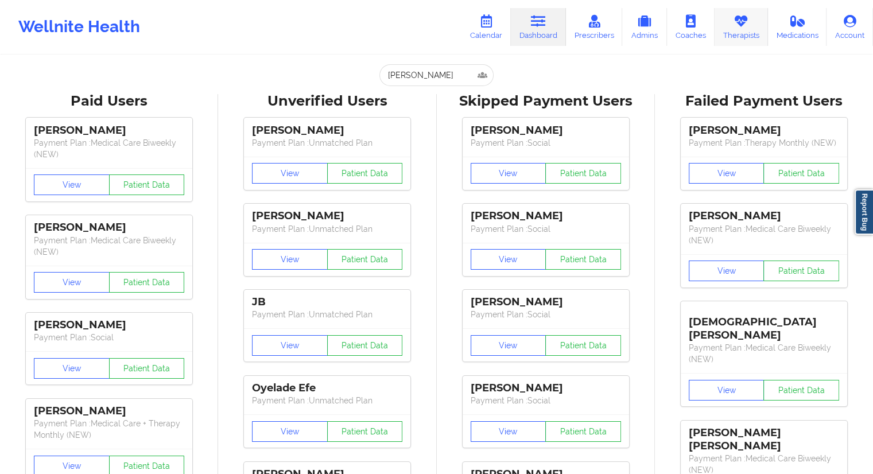
click at [745, 32] on link "Therapists" at bounding box center [741, 27] width 53 height 38
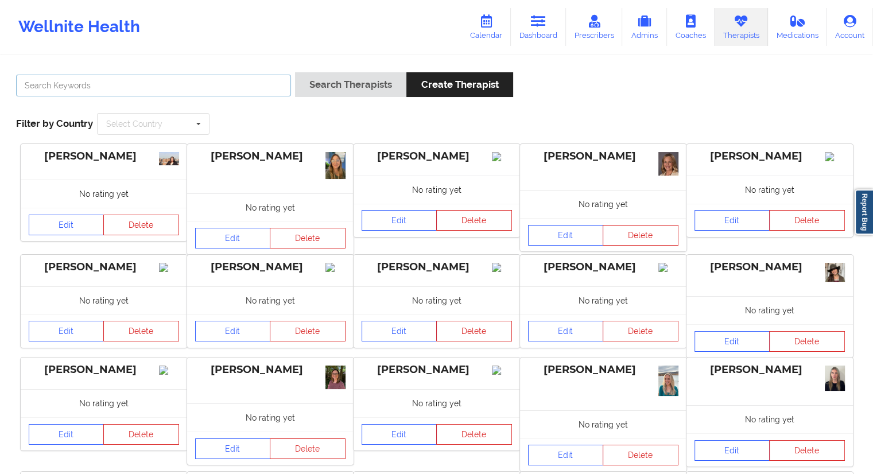
click at [111, 81] on input "text" at bounding box center [153, 86] width 275 height 22
paste input "[PERSON_NAME]"
type input "[PERSON_NAME]"
click at [320, 79] on button "Search Therapists" at bounding box center [350, 84] width 111 height 25
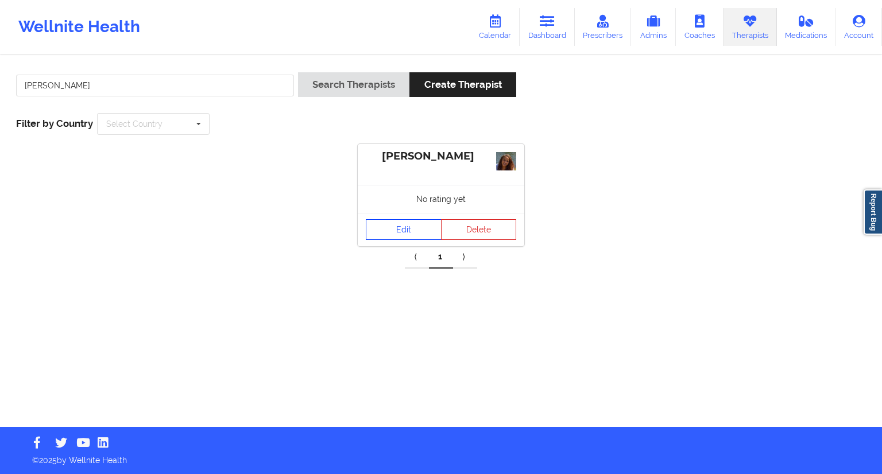
click at [397, 226] on link "Edit" at bounding box center [404, 229] width 76 height 21
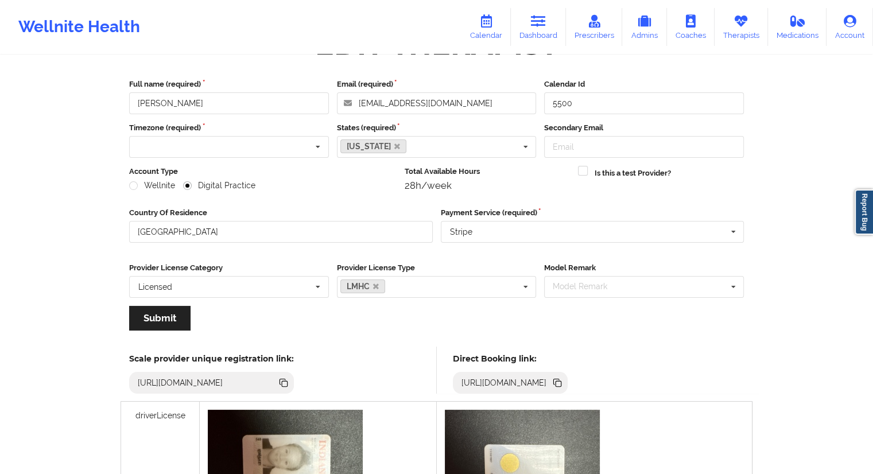
scroll to position [172, 0]
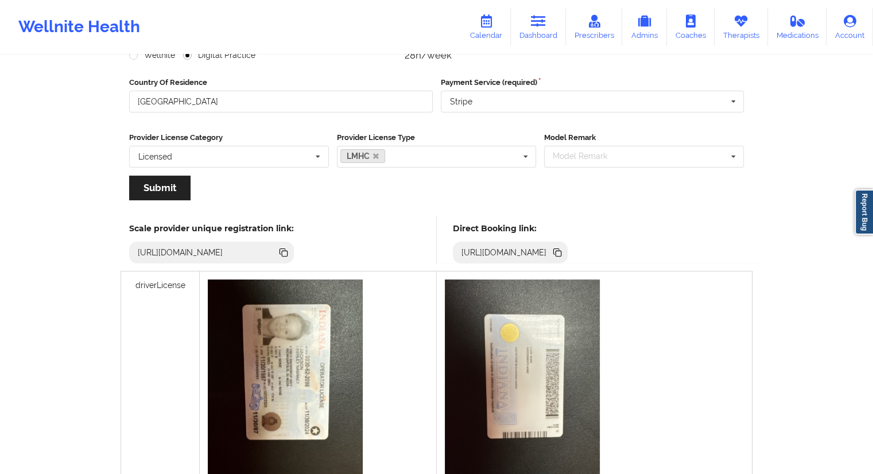
click at [561, 255] on icon at bounding box center [559, 254] width 6 height 6
click at [51, 305] on div "Wellnite Health Calendar Dashboard Prescribers Admins Coaches Therapists Medica…" at bounding box center [436, 284] width 873 height 913
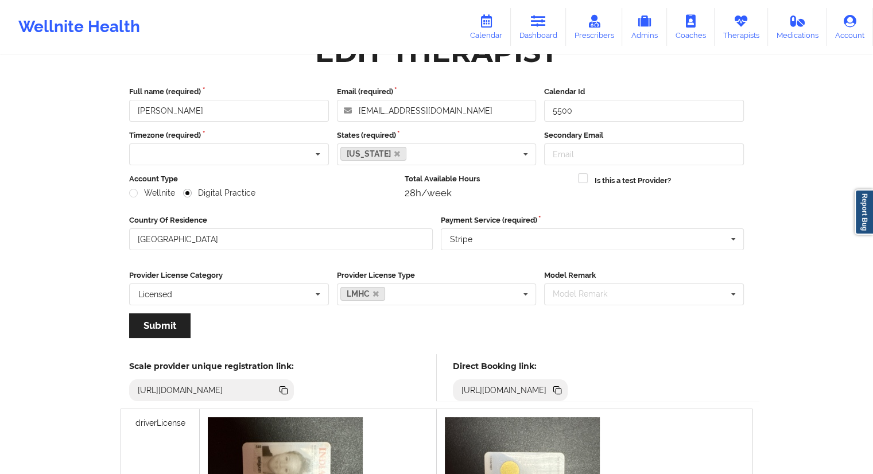
scroll to position [0, 0]
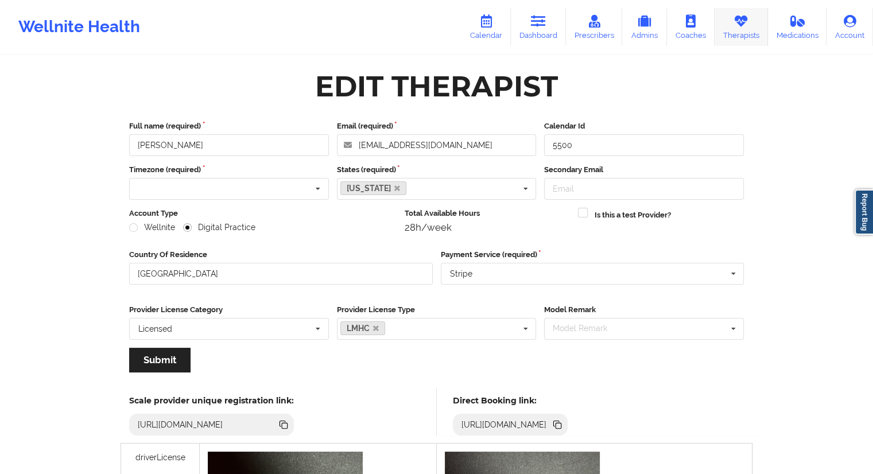
click at [733, 37] on link "Therapists" at bounding box center [741, 27] width 53 height 38
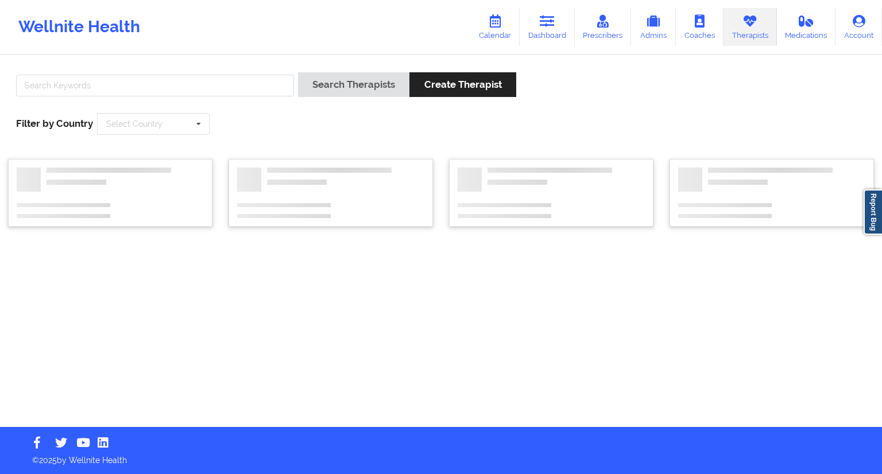
click at [147, 100] on div at bounding box center [155, 88] width 286 height 33
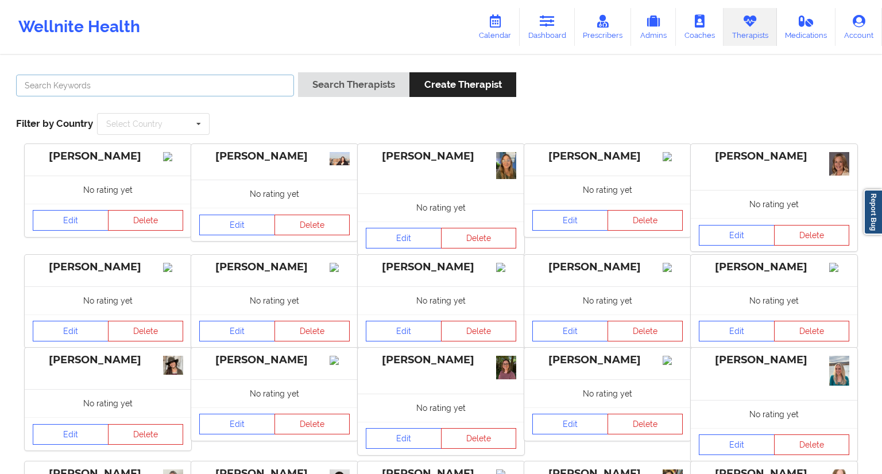
click at [141, 90] on input "text" at bounding box center [155, 86] width 278 height 22
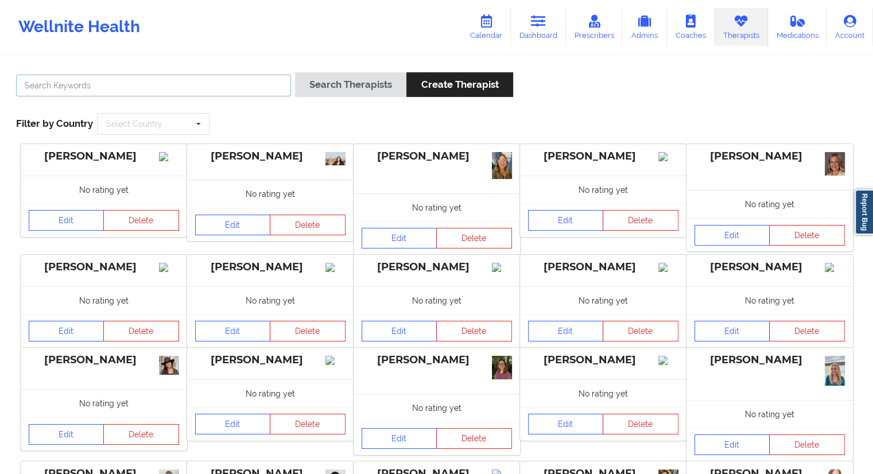
paste input "[EMAIL_ADDRESS][DOMAIN_NAME]"
type input "[EMAIL_ADDRESS][DOMAIN_NAME]"
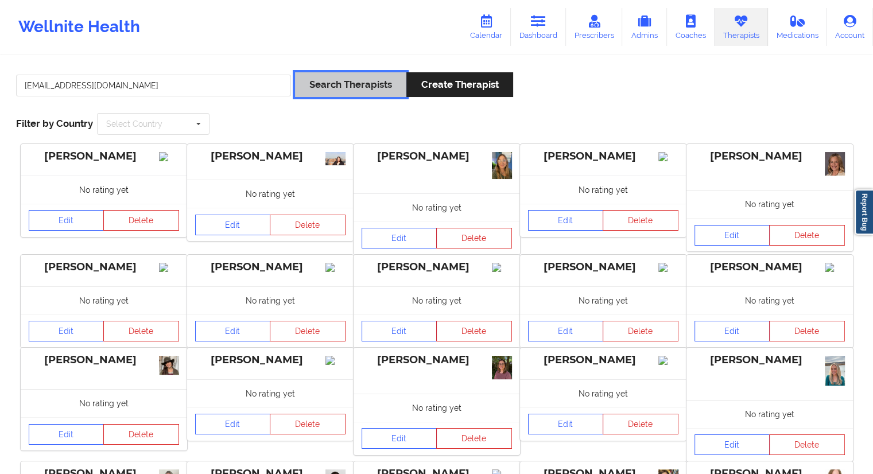
click at [305, 86] on button "Search Therapists" at bounding box center [350, 84] width 111 height 25
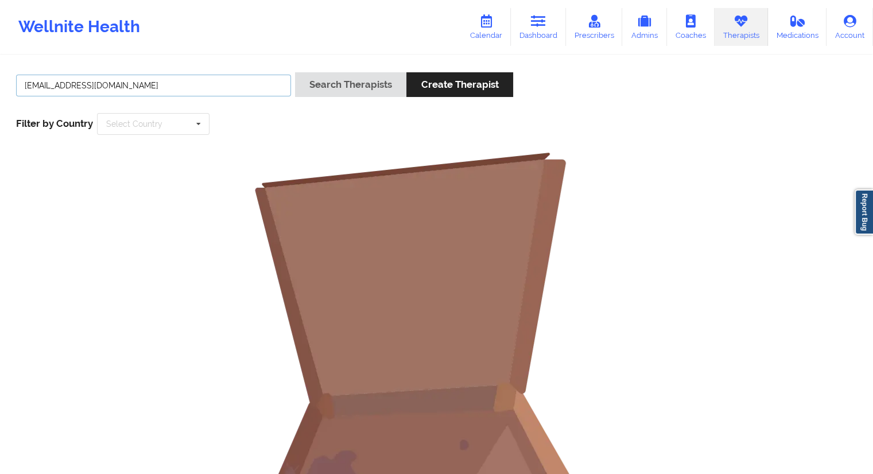
click at [172, 86] on input "[EMAIL_ADDRESS][DOMAIN_NAME]" at bounding box center [153, 86] width 275 height 22
click at [498, 28] on link "Calendar" at bounding box center [486, 27] width 49 height 38
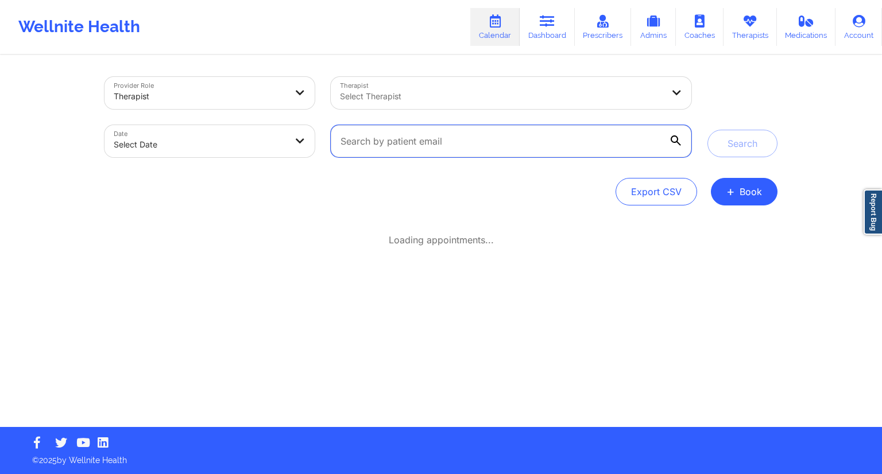
click at [432, 151] on input "text" at bounding box center [511, 141] width 361 height 32
paste input "[EMAIL_ADDRESS][DOMAIN_NAME]"
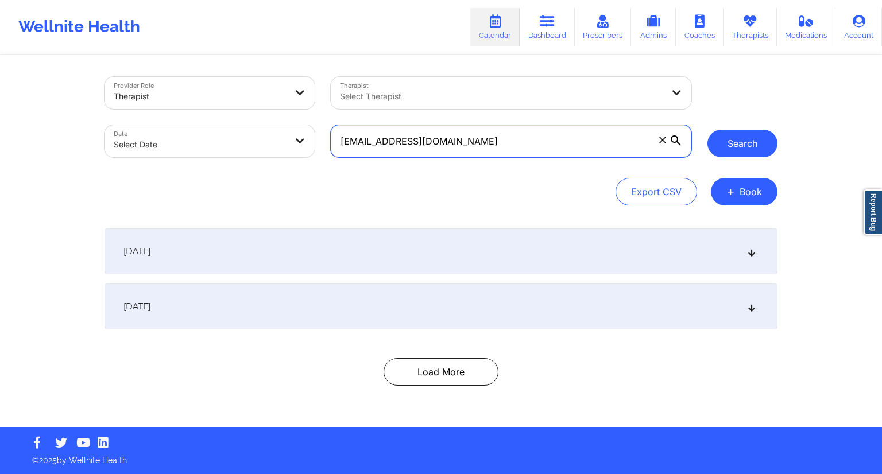
type input "[EMAIL_ADDRESS][DOMAIN_NAME]"
click at [744, 140] on button "Search" at bounding box center [742, 144] width 70 height 28
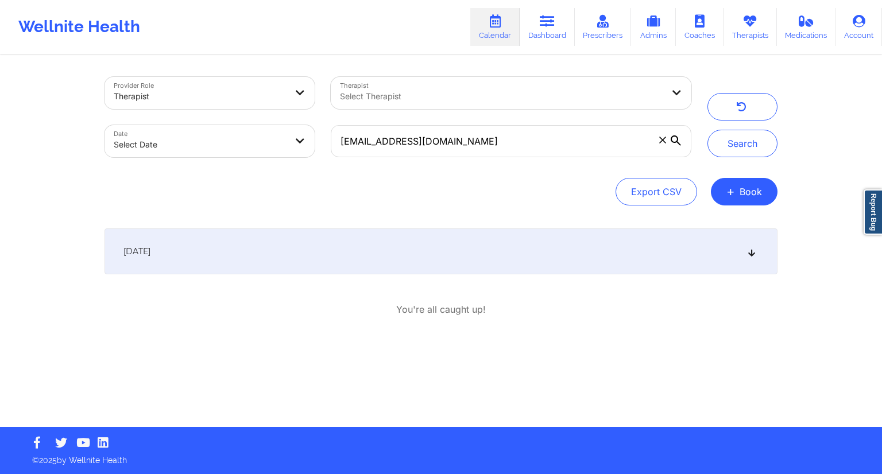
click at [246, 251] on div "[DATE]" at bounding box center [440, 251] width 673 height 46
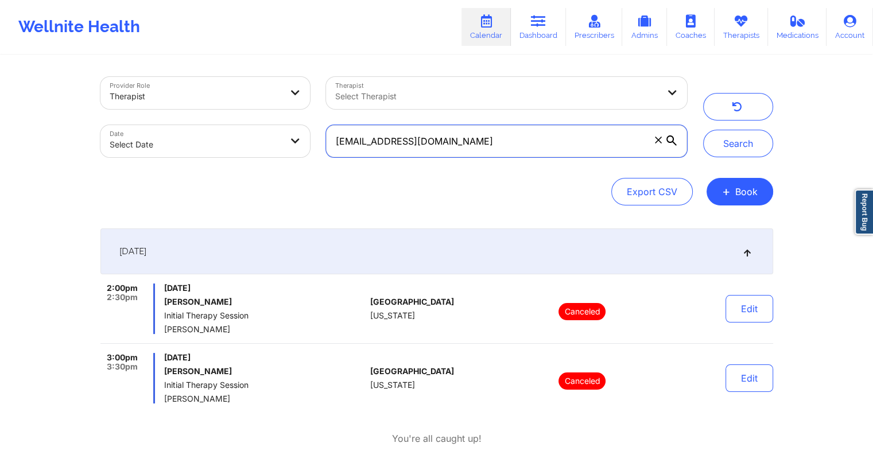
drag, startPoint x: 517, startPoint y: 145, endPoint x: 318, endPoint y: 148, distance: 199.2
click at [318, 148] on div "[EMAIL_ADDRESS][DOMAIN_NAME]" at bounding box center [506, 141] width 377 height 48
drag, startPoint x: 537, startPoint y: 30, endPoint x: 503, endPoint y: 42, distance: 36.5
click at [536, 28] on link "Dashboard" at bounding box center [538, 27] width 55 height 38
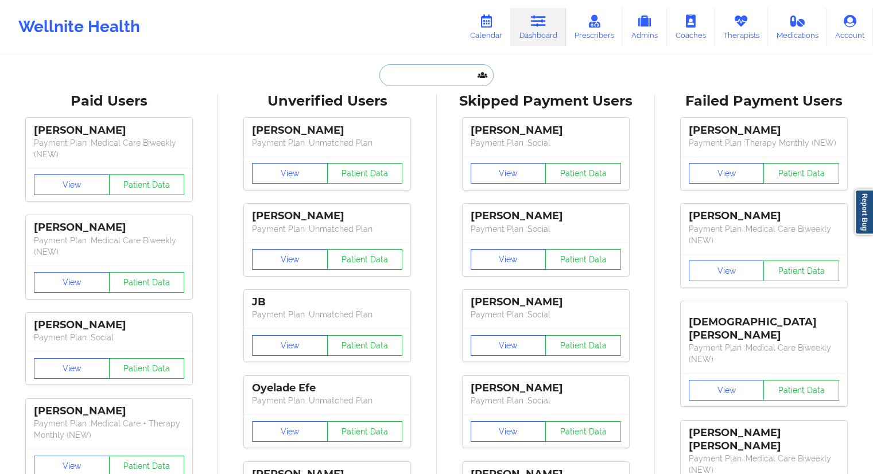
click at [403, 74] on input "text" at bounding box center [436, 75] width 114 height 22
paste input "[PERSON_NAME]"
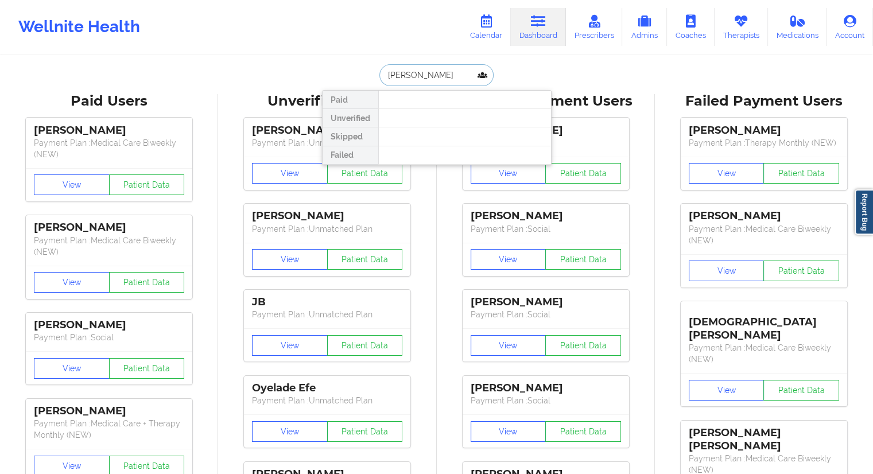
click at [427, 74] on input "[PERSON_NAME]" at bounding box center [436, 75] width 114 height 22
type input "[PERSON_NAME]"
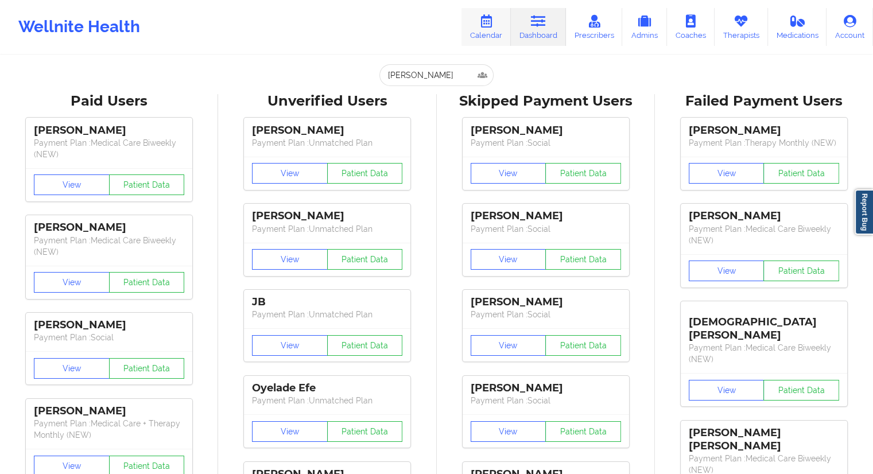
click at [485, 26] on icon at bounding box center [486, 21] width 15 height 13
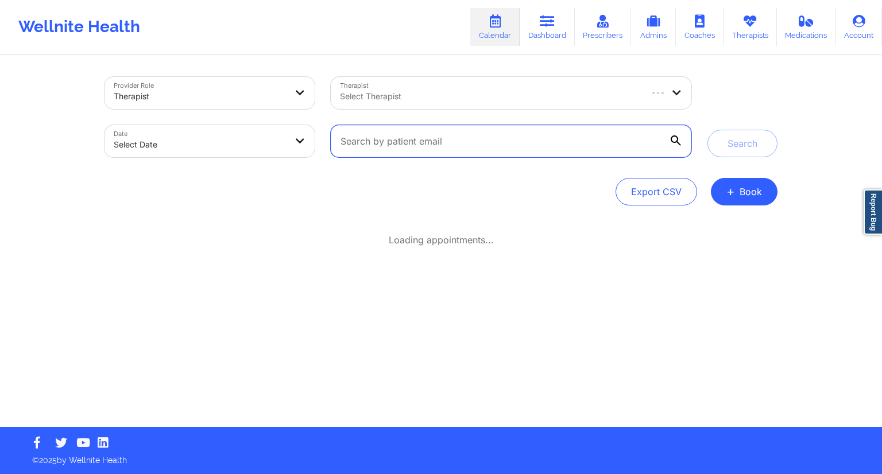
click at [409, 138] on input "text" at bounding box center [511, 141] width 361 height 32
paste input "[PERSON_NAME][EMAIL_ADDRESS][PERSON_NAME][PERSON_NAME][DOMAIN_NAME]"
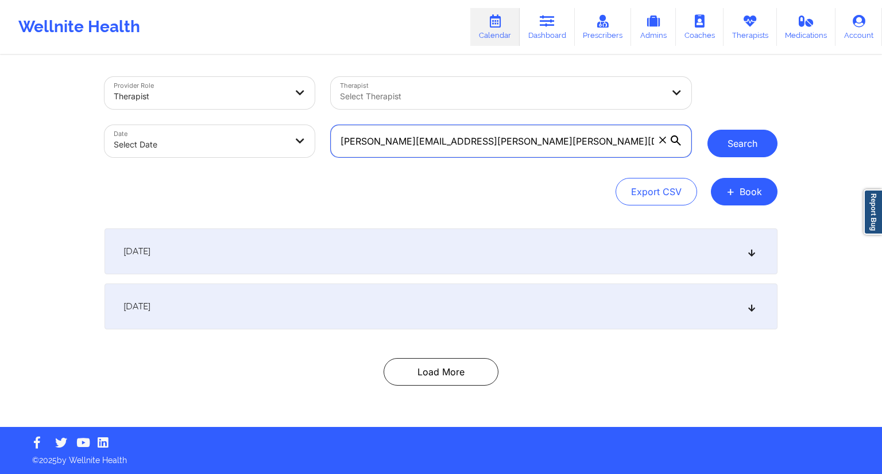
type input "[PERSON_NAME][EMAIL_ADDRESS][PERSON_NAME][PERSON_NAME][DOMAIN_NAME]"
click at [741, 152] on button "Search" at bounding box center [742, 144] width 70 height 28
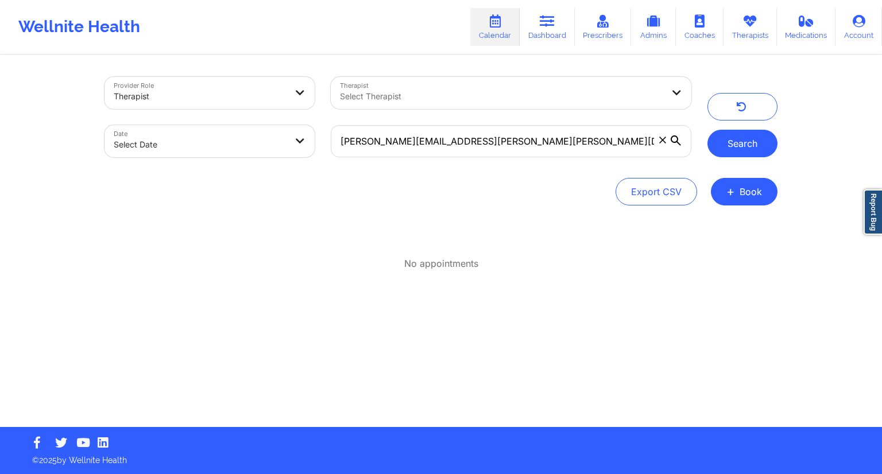
click at [715, 146] on button "Search" at bounding box center [742, 144] width 70 height 28
